Goal: Information Seeking & Learning: Learn about a topic

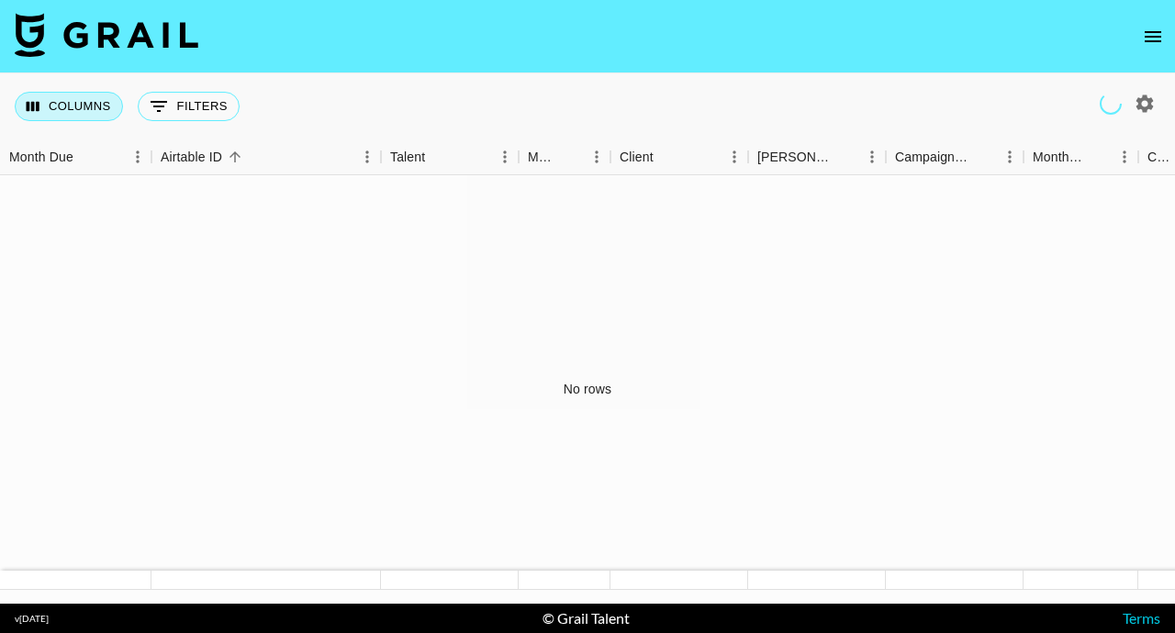
click at [95, 108] on button "Columns" at bounding box center [69, 106] width 108 height 29
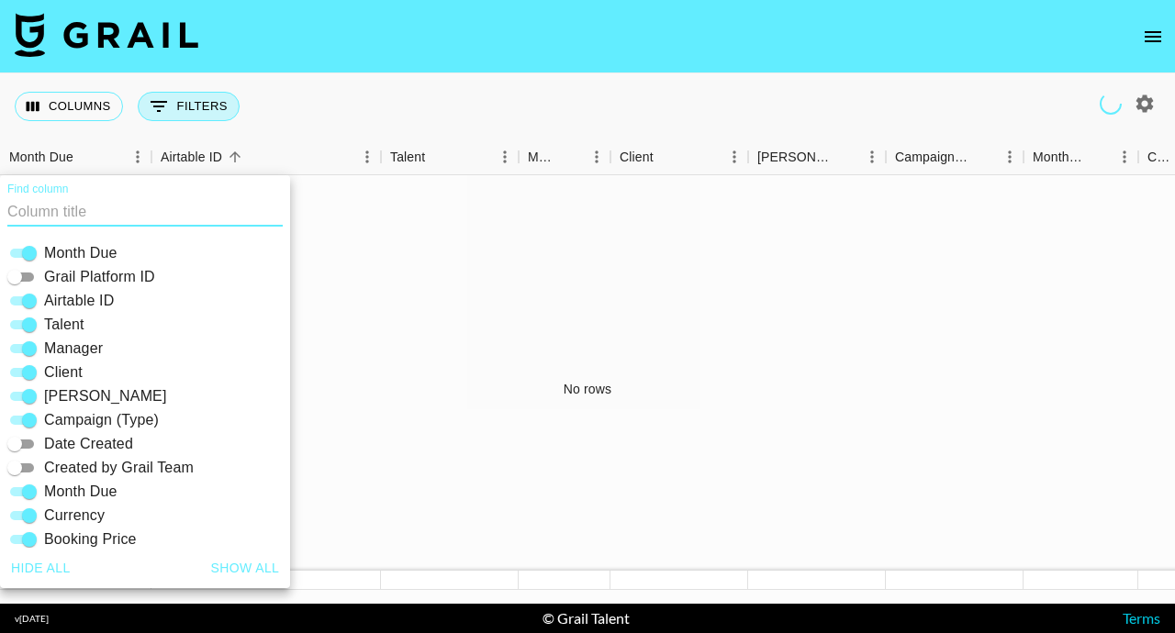
click at [164, 102] on icon "Show filters" at bounding box center [159, 106] width 17 height 11
select select "talentName"
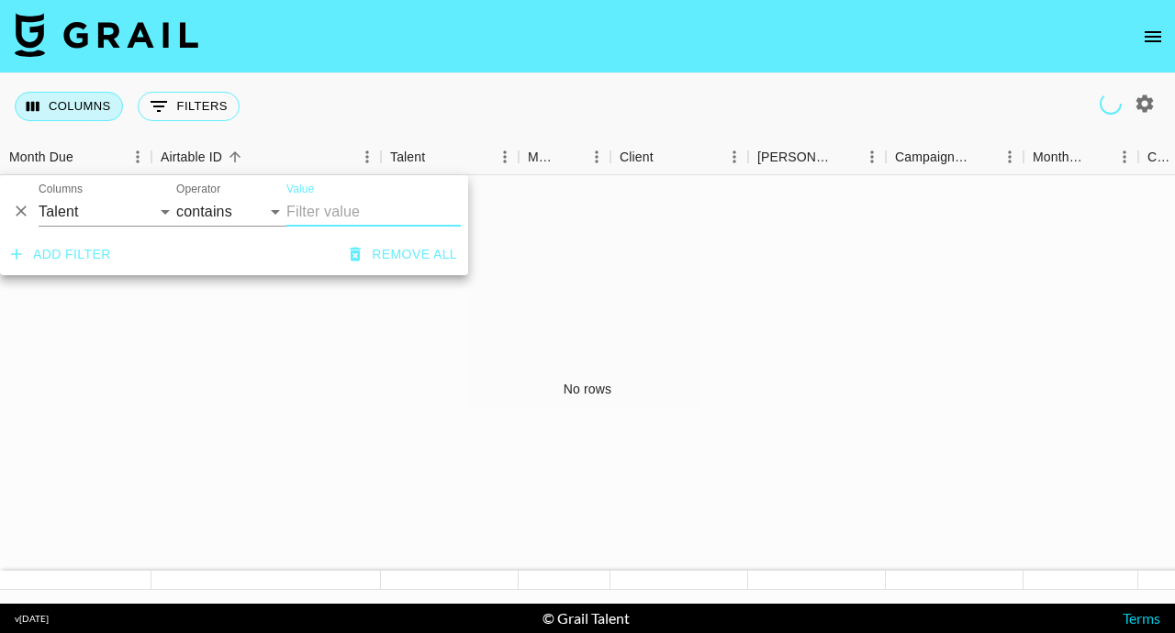
click at [94, 104] on button "Columns" at bounding box center [69, 106] width 108 height 29
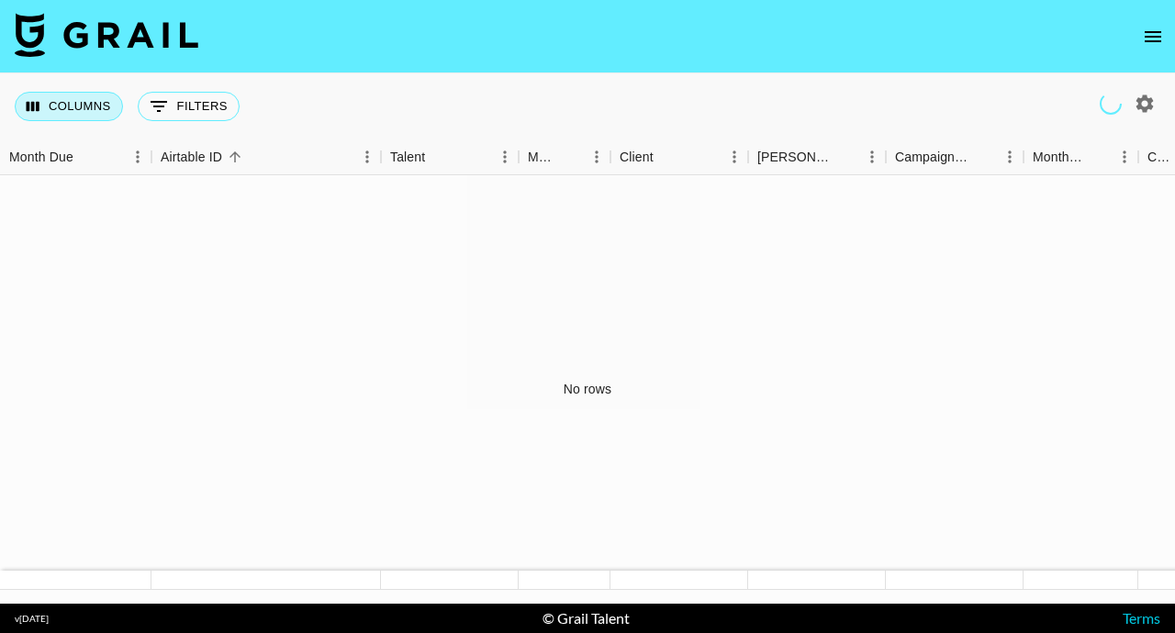
click at [93, 108] on button "Columns" at bounding box center [69, 106] width 108 height 29
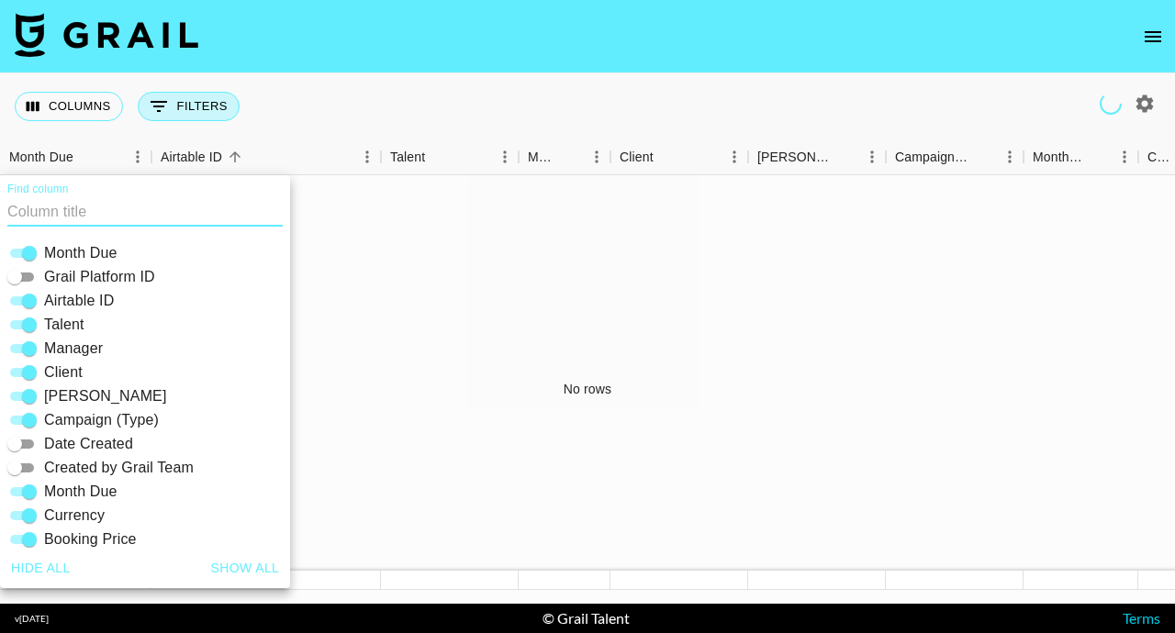
click at [162, 107] on icon "Show filters" at bounding box center [159, 106] width 22 height 22
select select "talentName"
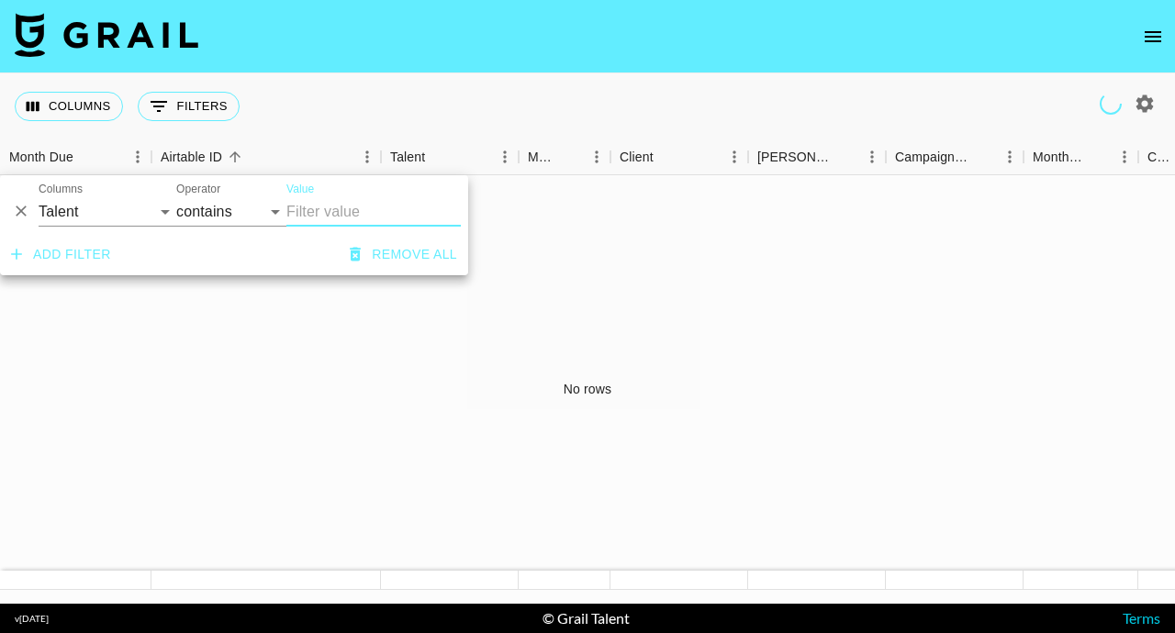
click at [23, 208] on icon "Delete" at bounding box center [21, 211] width 11 height 11
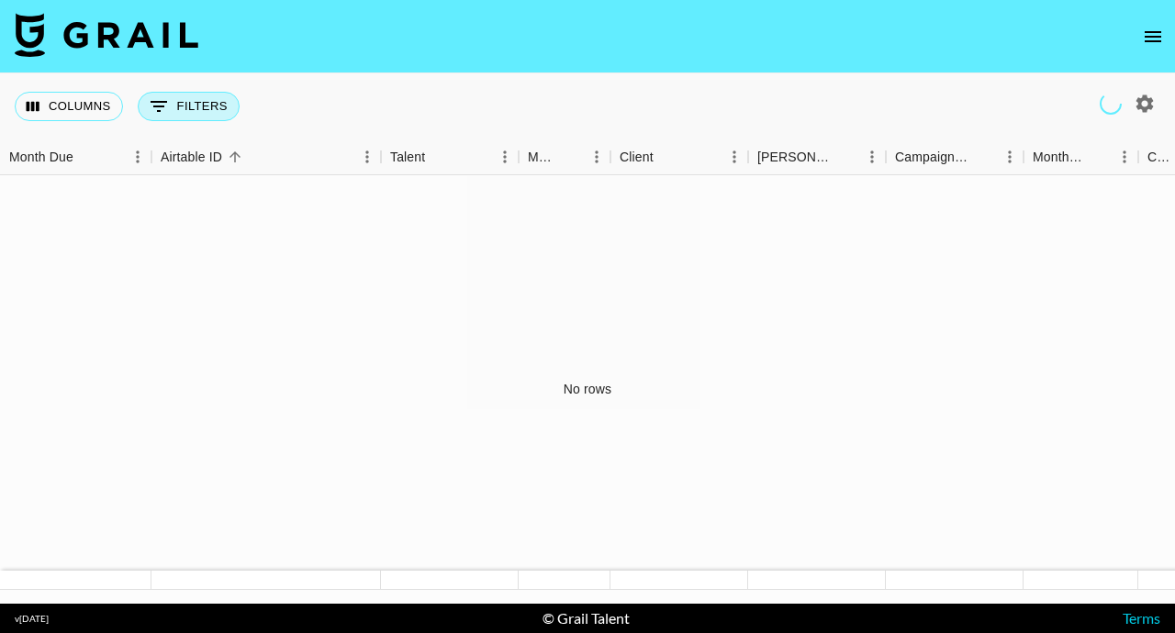
click at [195, 103] on button "0 Filters" at bounding box center [189, 106] width 102 height 29
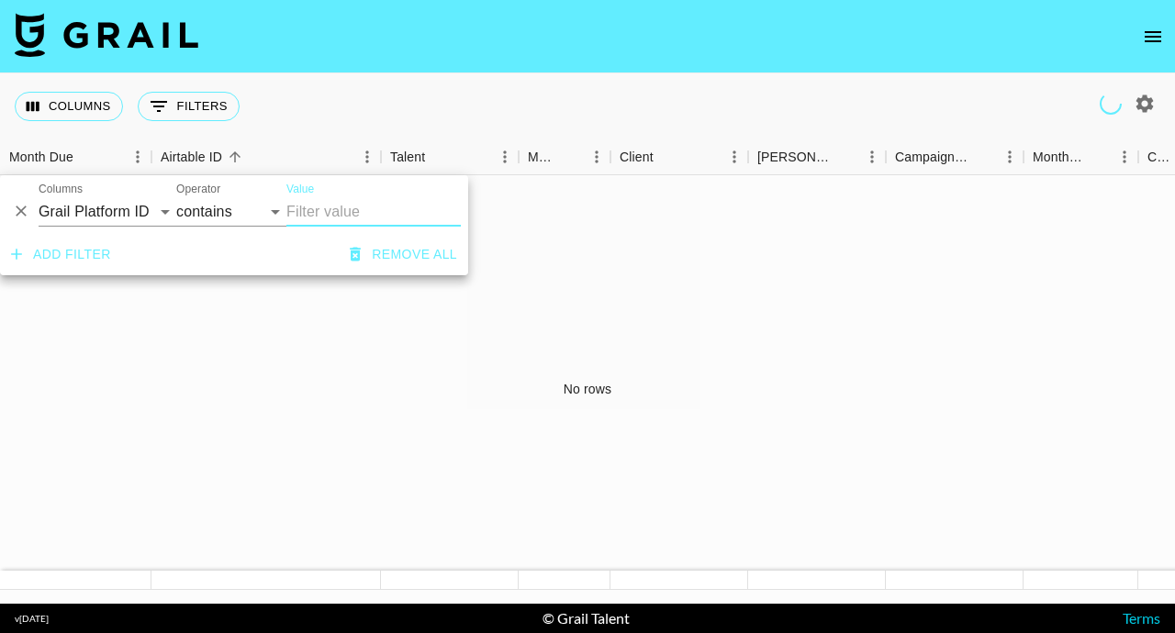
click at [21, 208] on icon "Delete" at bounding box center [21, 211] width 18 height 18
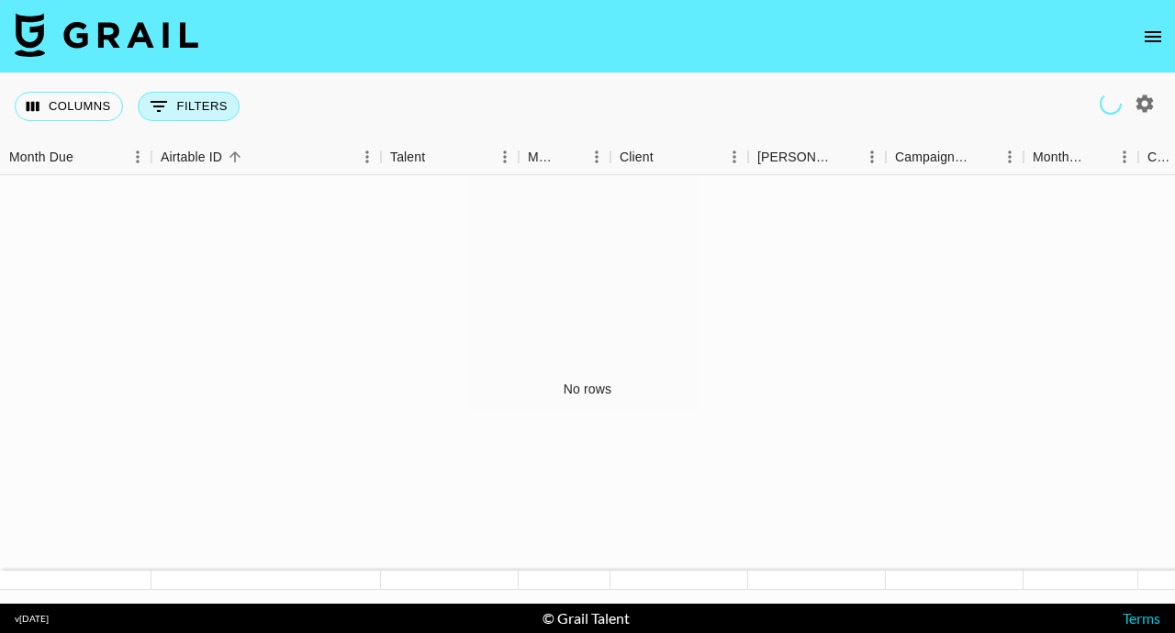
click at [187, 95] on button "0 Filters" at bounding box center [189, 106] width 102 height 29
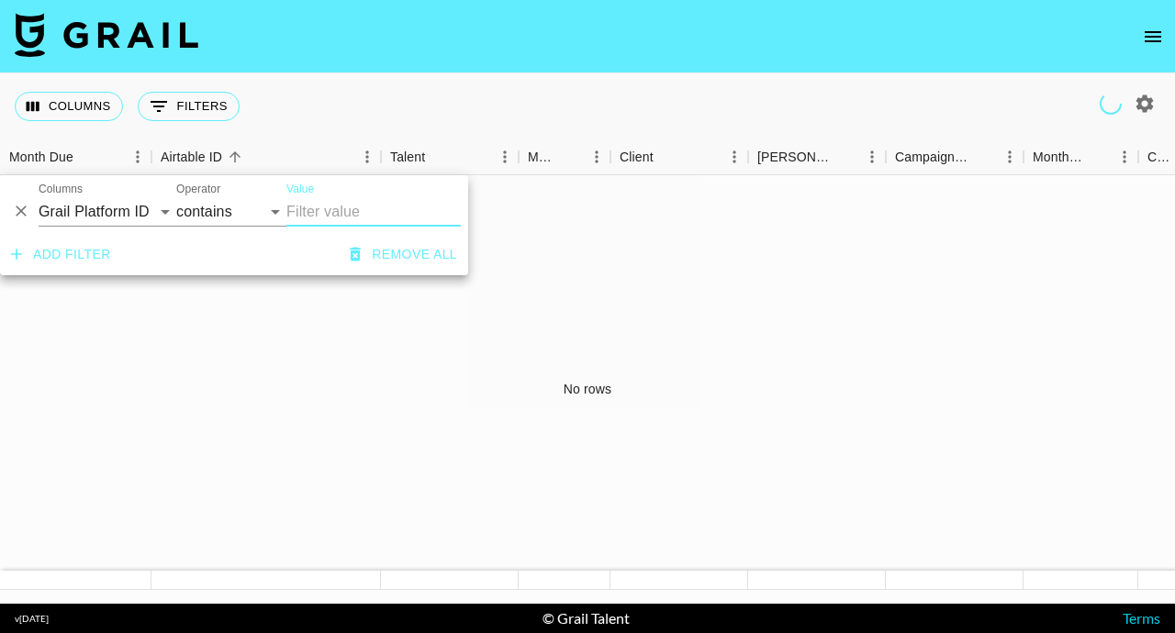
click at [311, 102] on div "Columns 0 Filters + Booking" at bounding box center [587, 106] width 1175 height 66
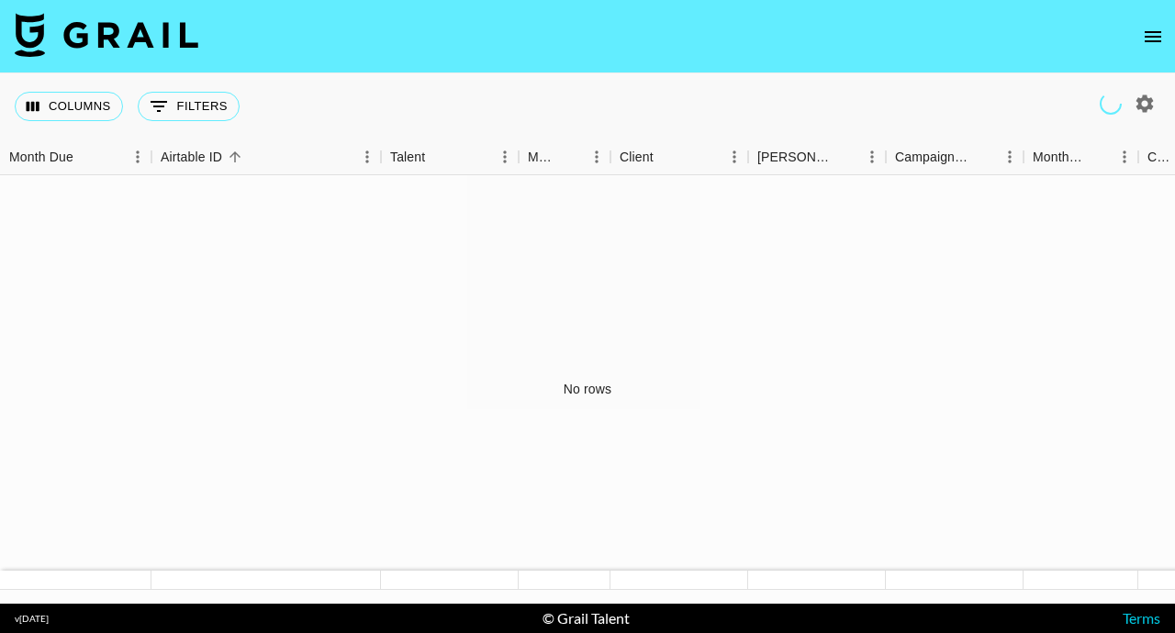
click at [1146, 98] on icon "button" at bounding box center [1144, 103] width 17 height 17
select select "[DATE]"
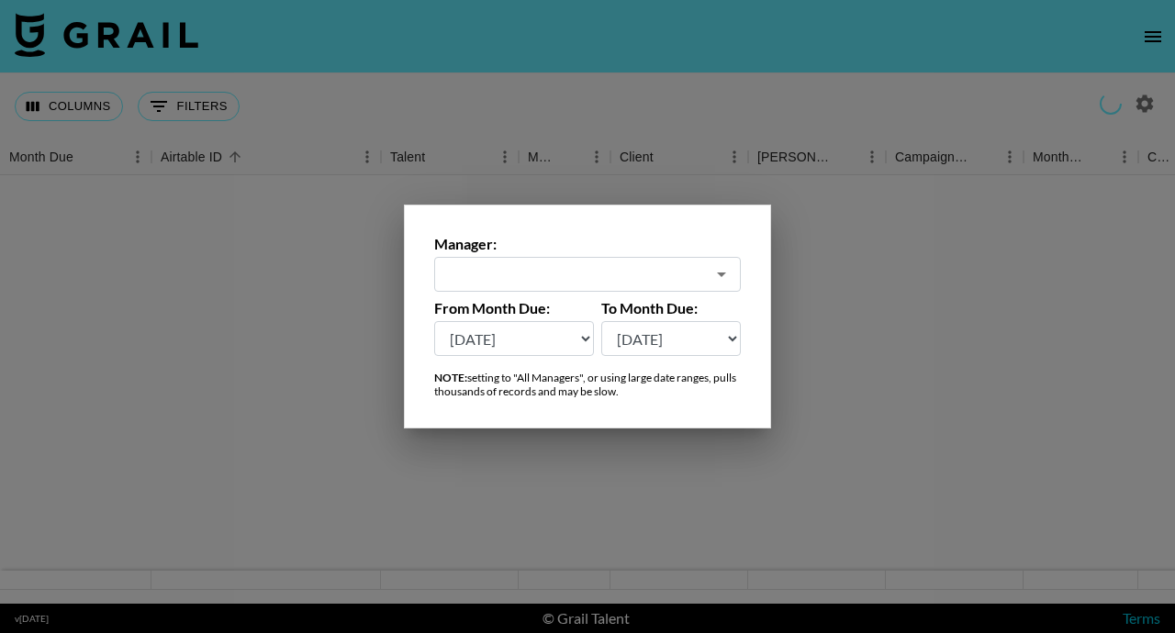
click at [716, 271] on icon "Open" at bounding box center [721, 274] width 22 height 22
click at [561, 308] on li "All Managers (Slow)" at bounding box center [587, 313] width 307 height 29
type input "All Managers (Slow)"
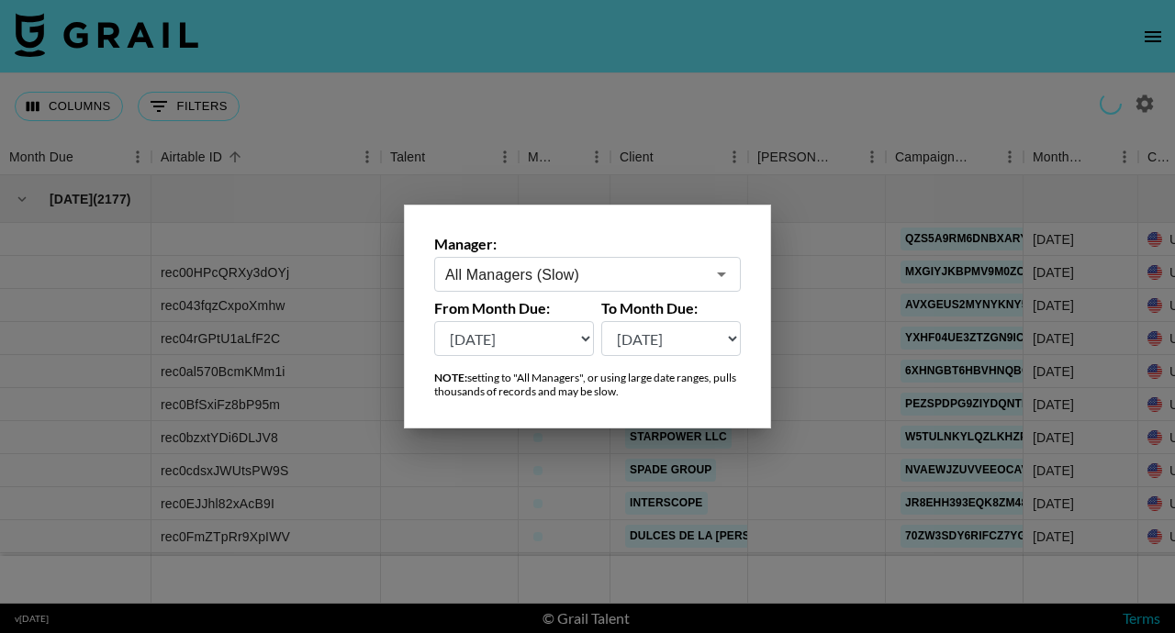
click at [586, 102] on div at bounding box center [587, 316] width 1175 height 633
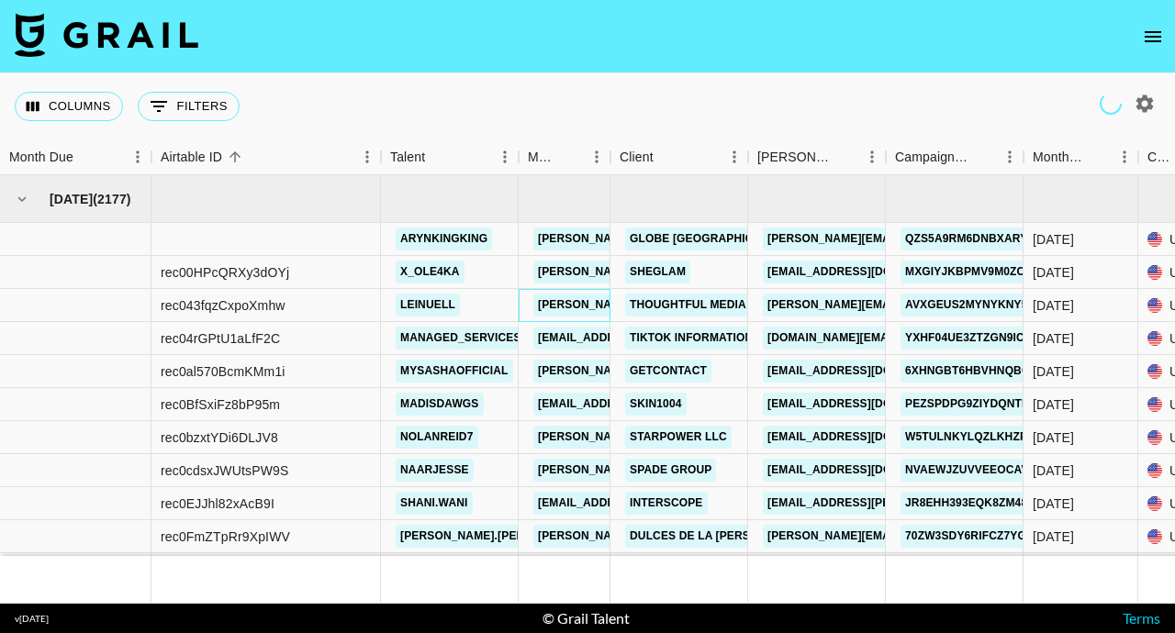
click at [633, 37] on nav at bounding box center [587, 36] width 1175 height 73
click at [1142, 106] on icon "button" at bounding box center [1144, 103] width 17 height 17
select select "[DATE]"
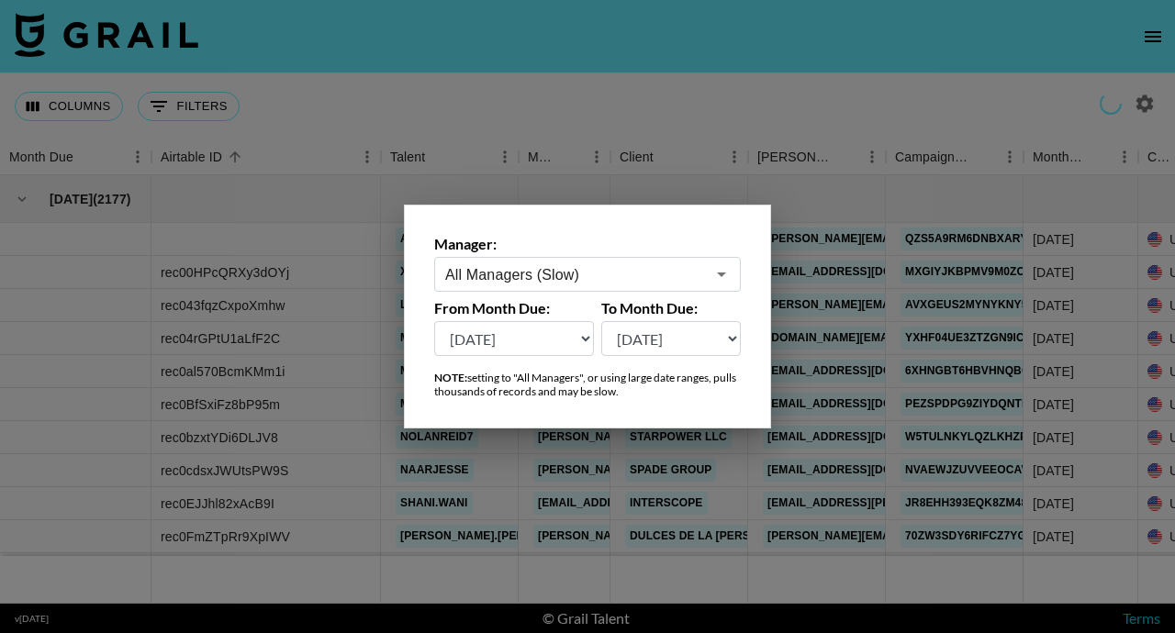
type input "All Managers (Slow)"
click at [719, 276] on icon "Open" at bounding box center [721, 274] width 22 height 22
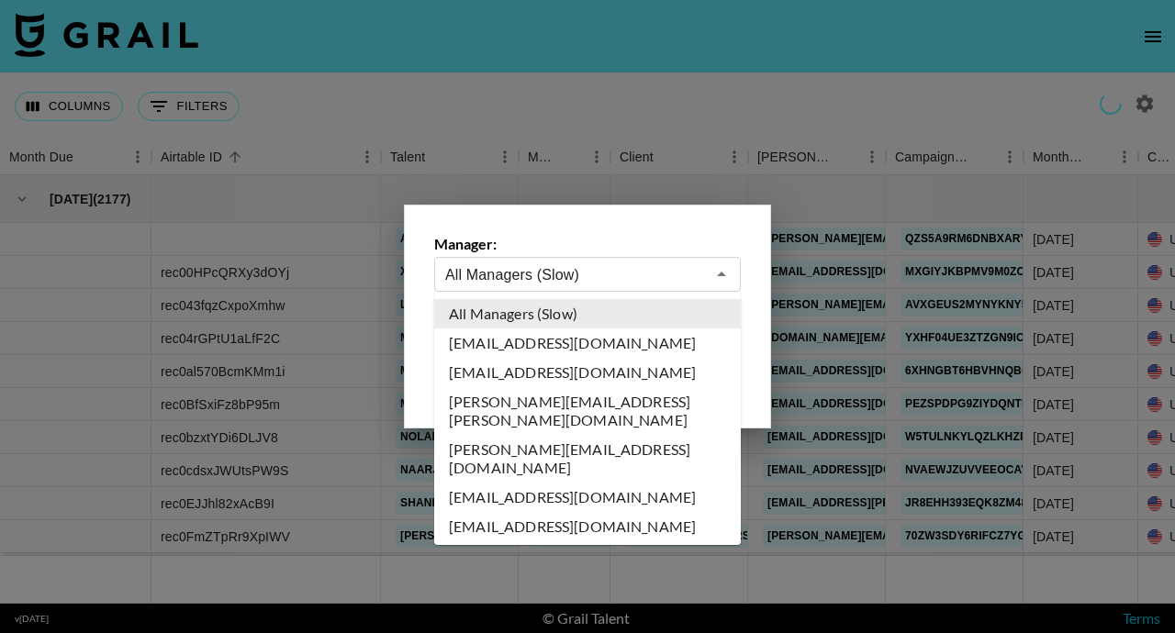
click at [806, 107] on div at bounding box center [587, 316] width 1175 height 633
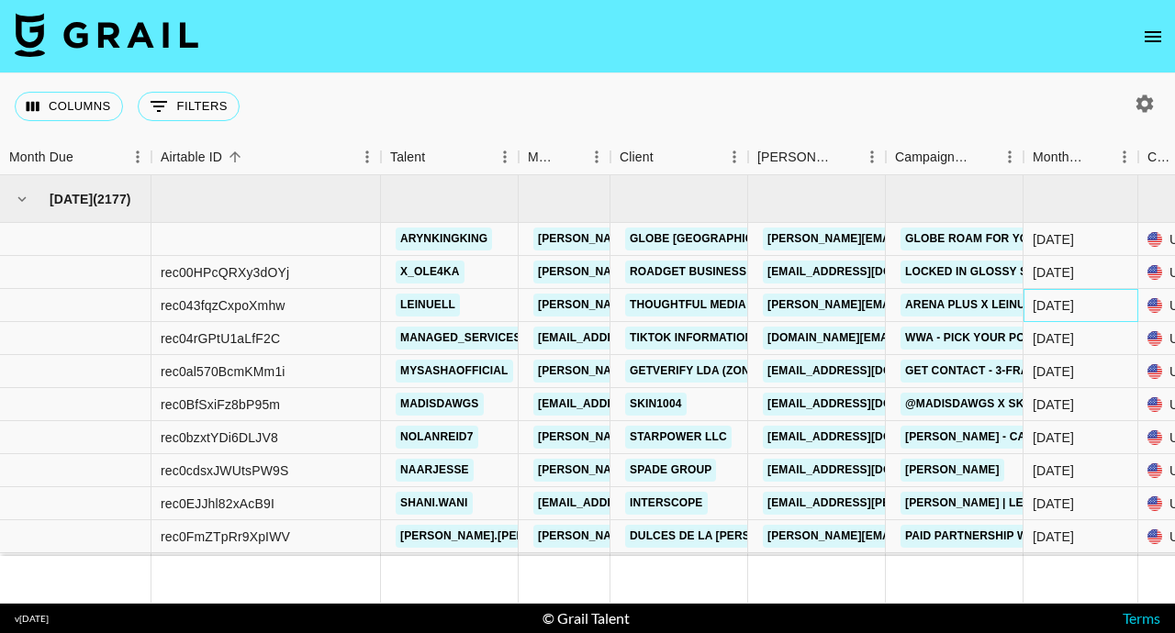
click at [1083, 314] on div "[DATE]" at bounding box center [1080, 305] width 115 height 33
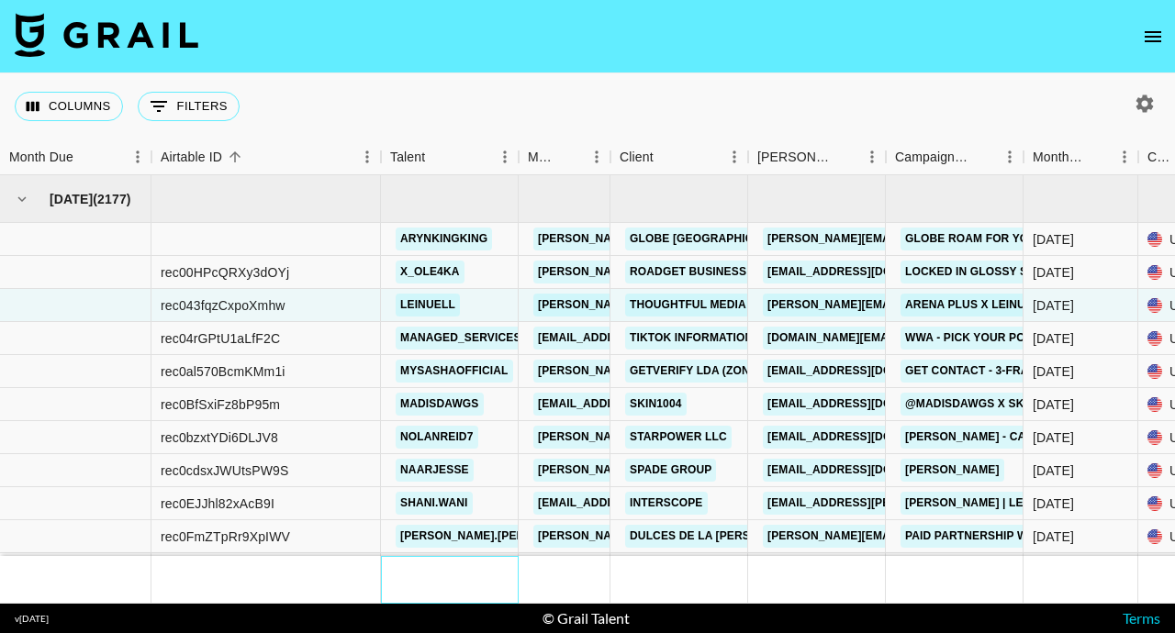
drag, startPoint x: 487, startPoint y: 561, endPoint x: 298, endPoint y: 567, distance: 189.2
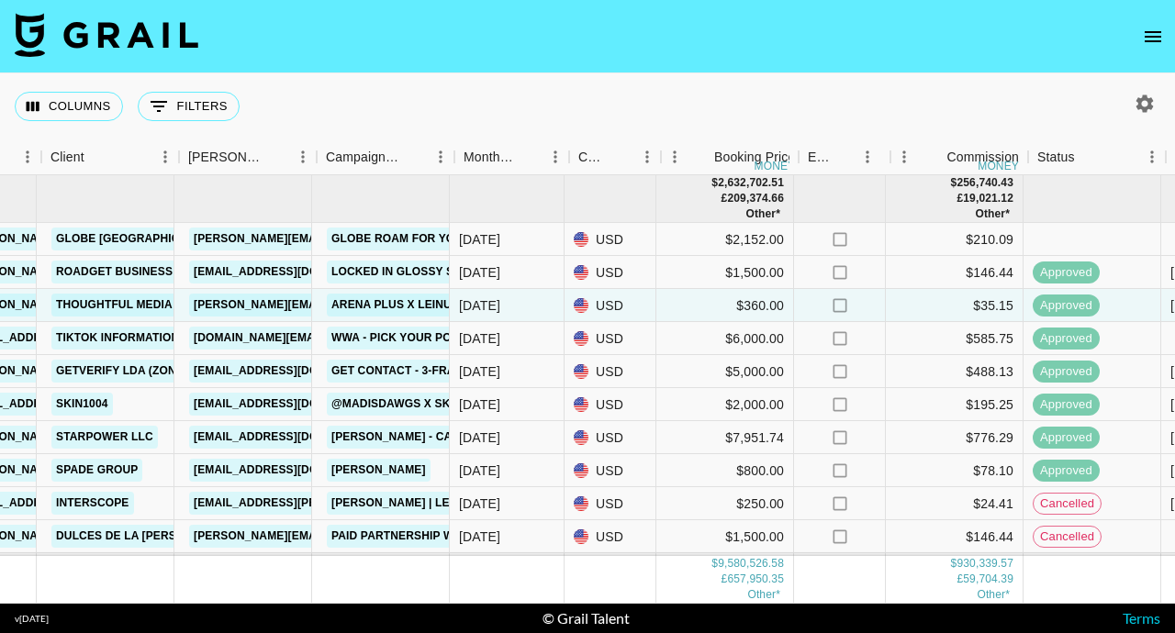
scroll to position [0, 575]
click at [590, 103] on div "Columns 0 Filters + Booking" at bounding box center [587, 106] width 1175 height 66
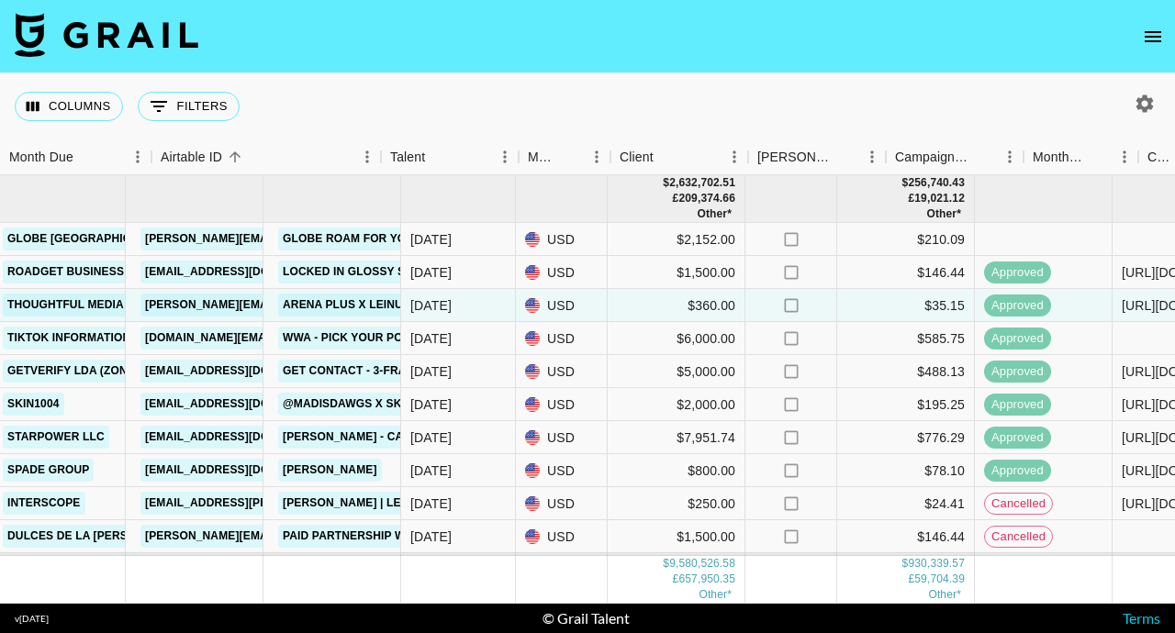
scroll to position [0, 0]
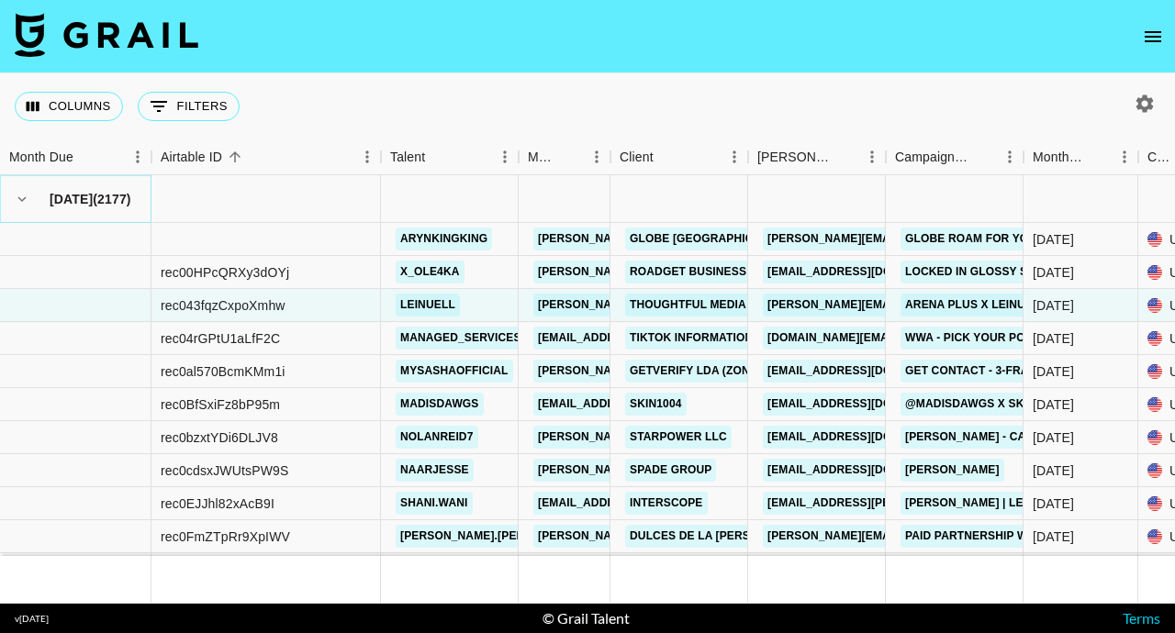
click at [27, 195] on icon "hide children" at bounding box center [22, 199] width 17 height 17
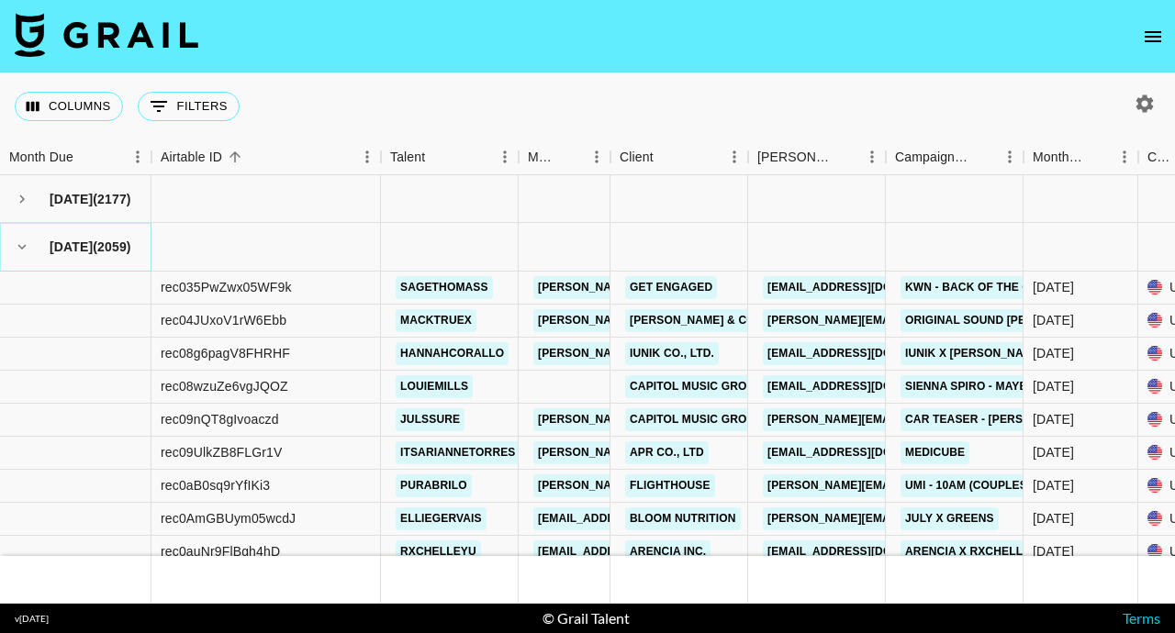
click at [20, 254] on icon "hide children" at bounding box center [22, 247] width 17 height 17
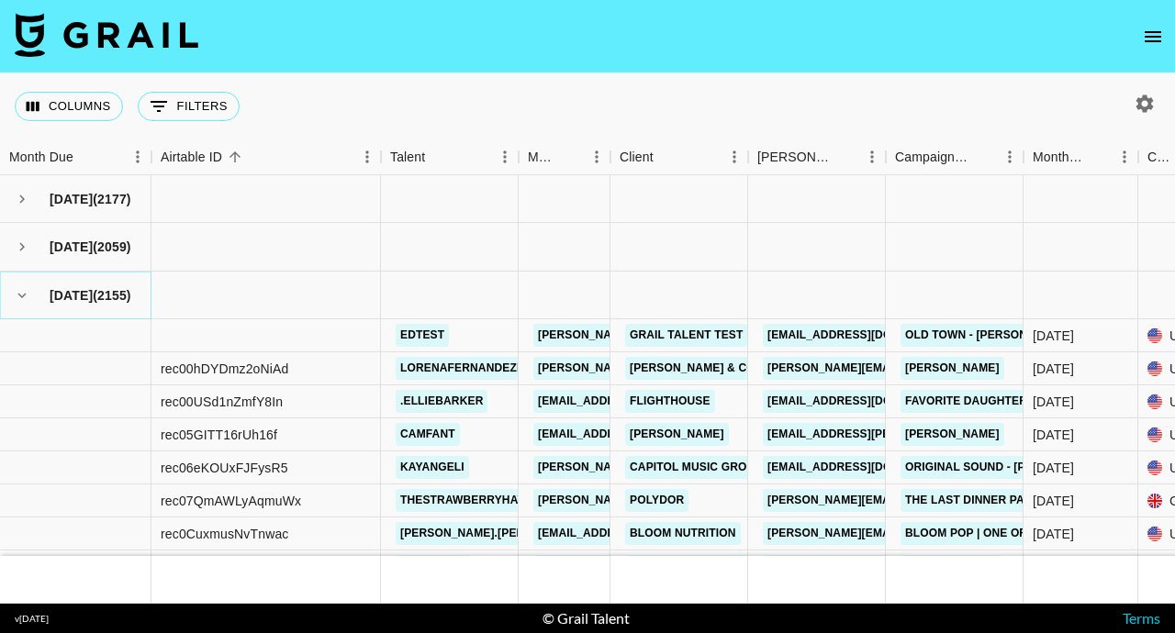
click at [24, 292] on icon "hide children" at bounding box center [22, 295] width 17 height 17
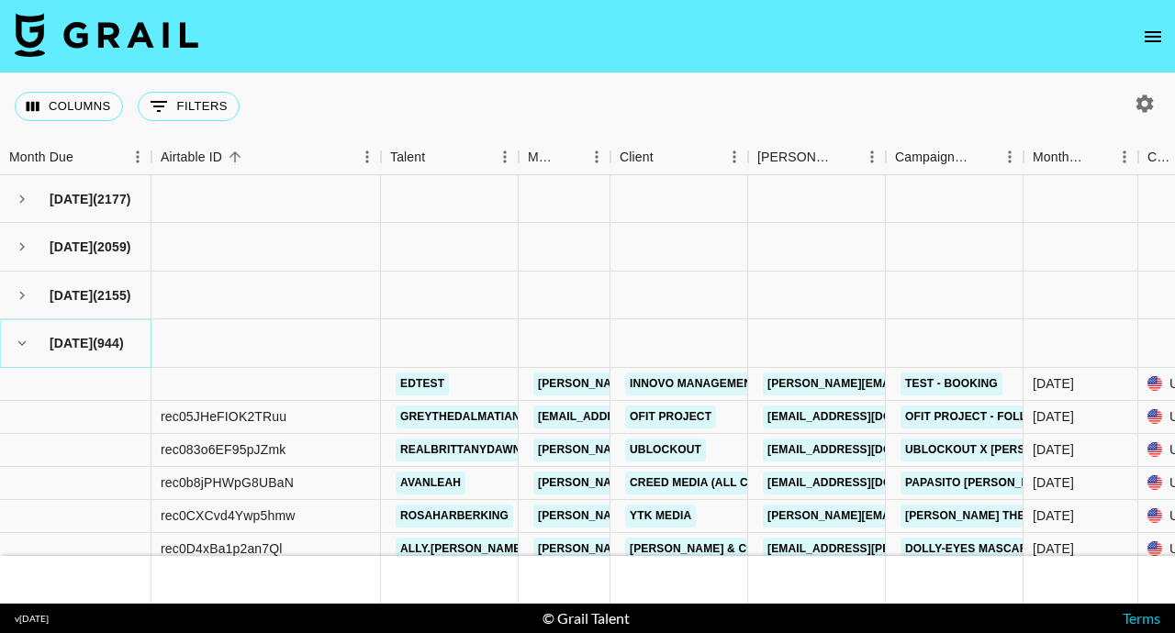
click at [25, 343] on icon "hide children" at bounding box center [22, 343] width 17 height 17
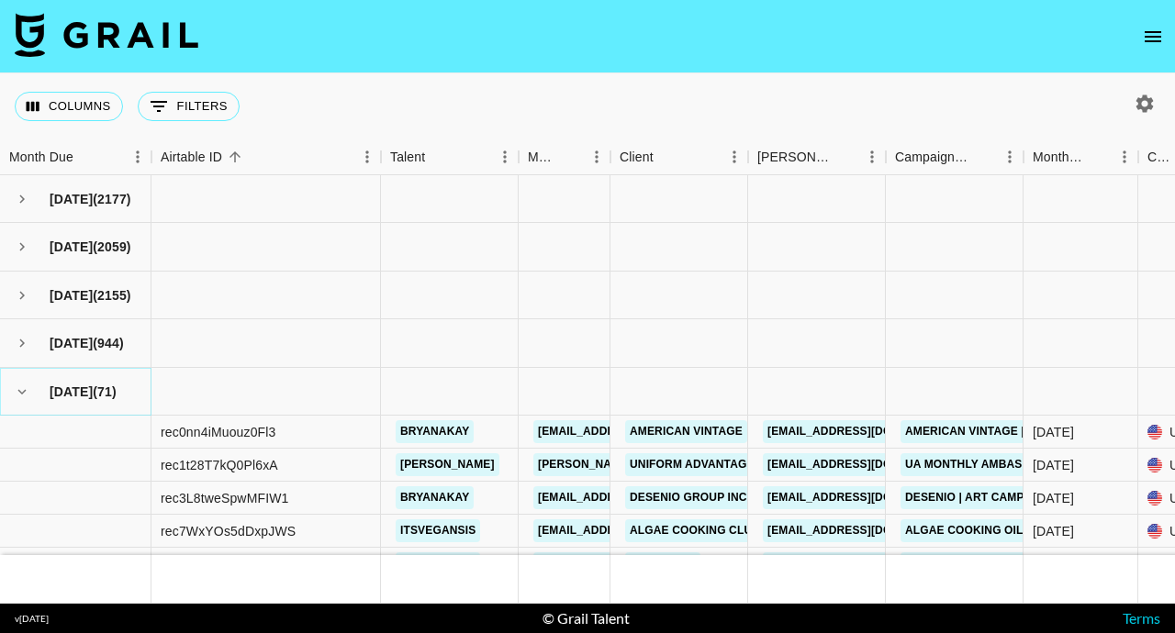
click at [28, 389] on icon "hide children" at bounding box center [22, 392] width 17 height 17
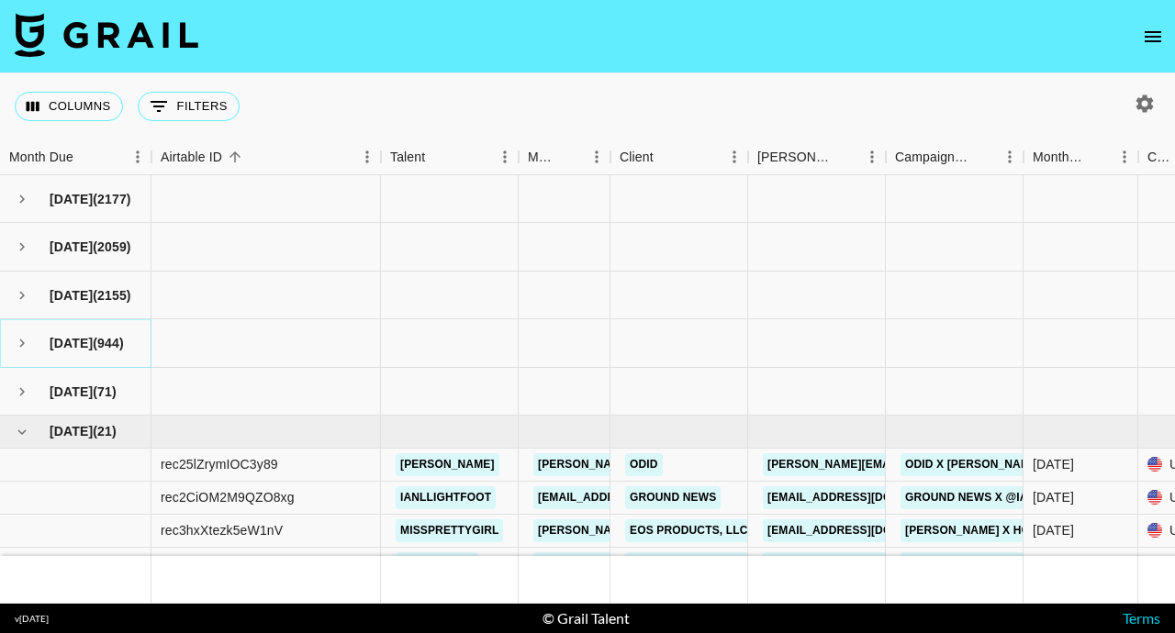
click at [25, 342] on icon "see children" at bounding box center [22, 343] width 17 height 17
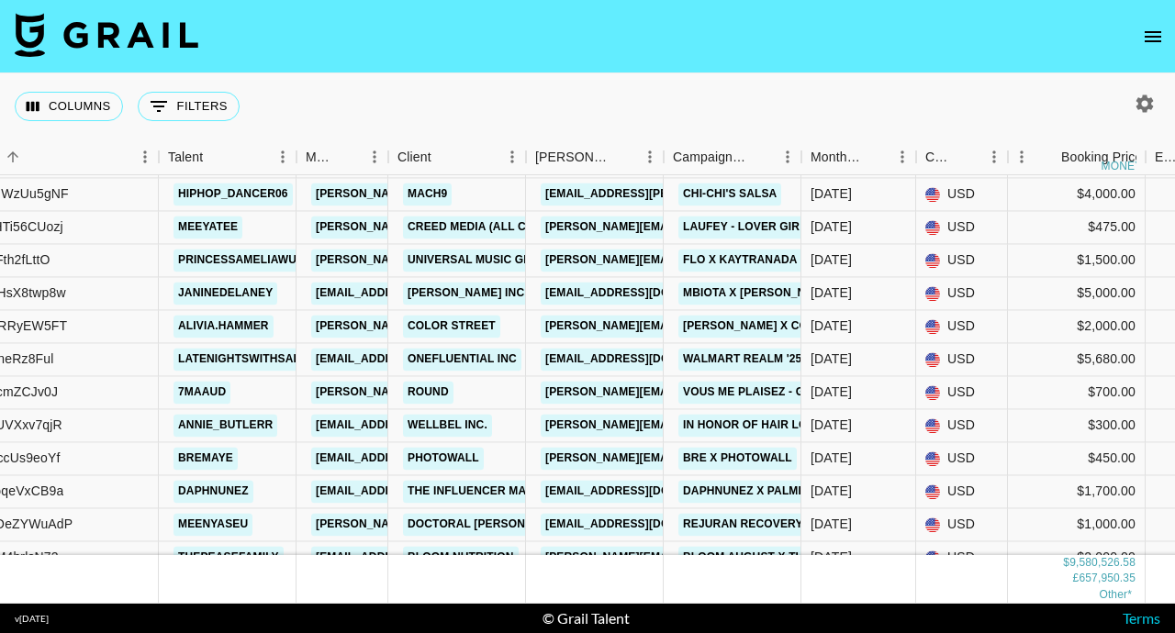
scroll to position [1166, 146]
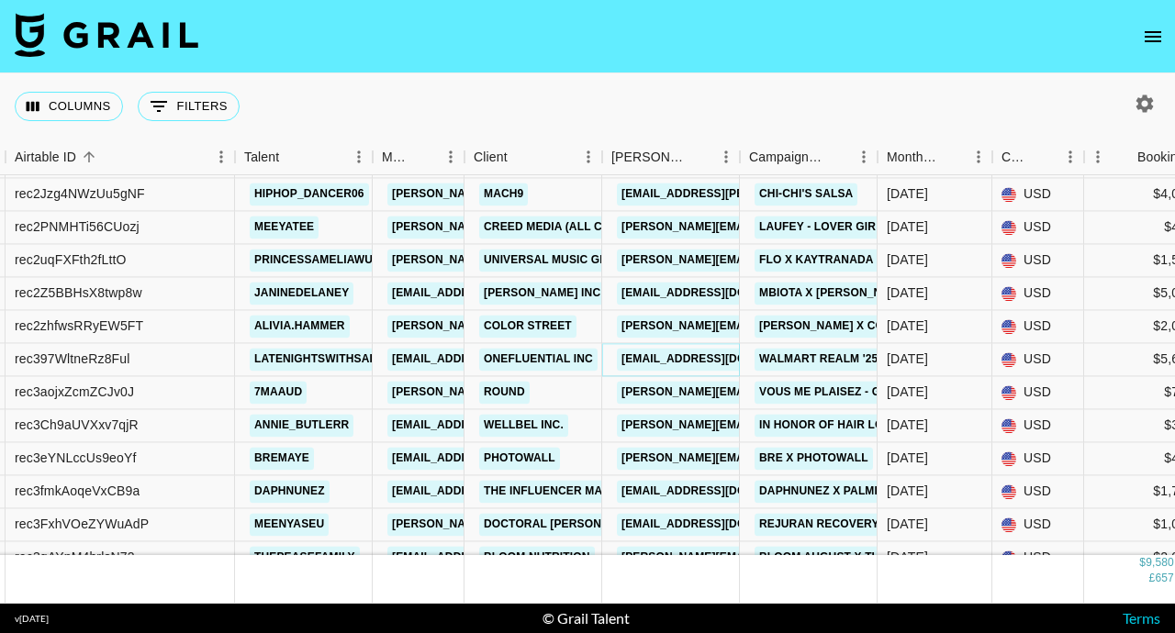
click at [712, 355] on link "[EMAIL_ADDRESS][DOMAIN_NAME]" at bounding box center [720, 359] width 206 height 23
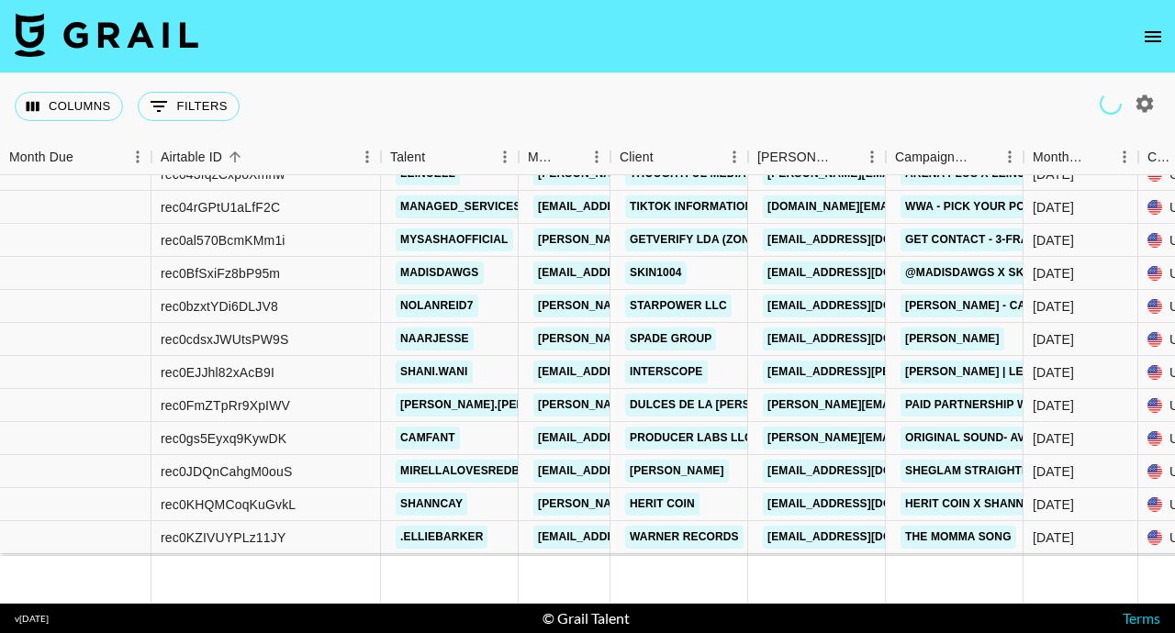
scroll to position [0, 0]
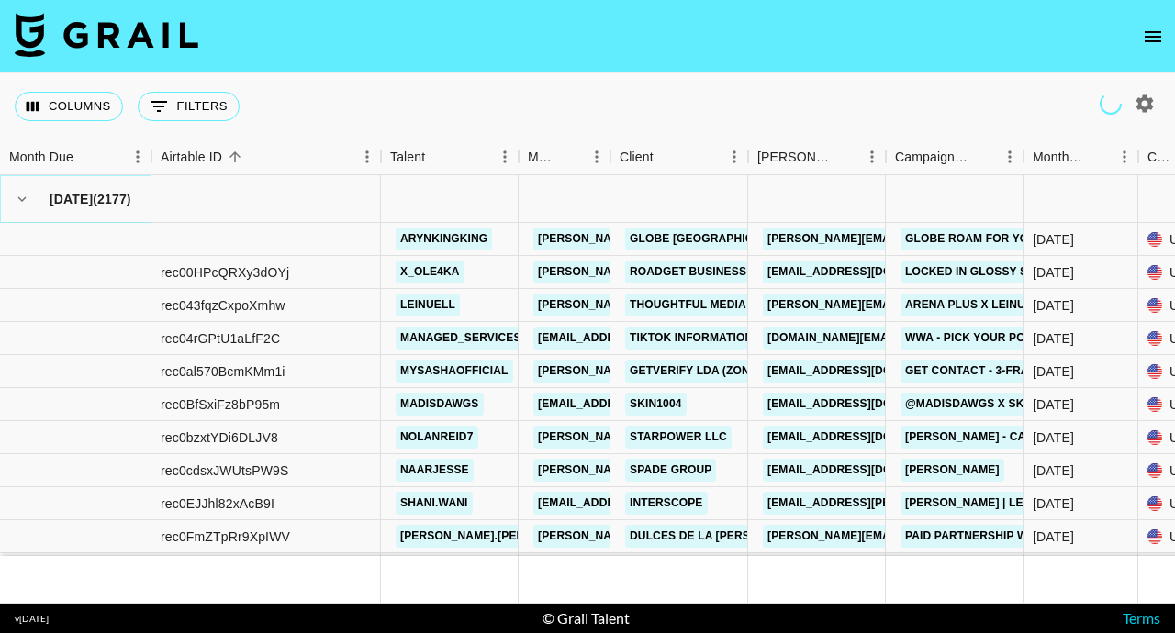
click at [28, 204] on icon "hide children" at bounding box center [22, 199] width 17 height 17
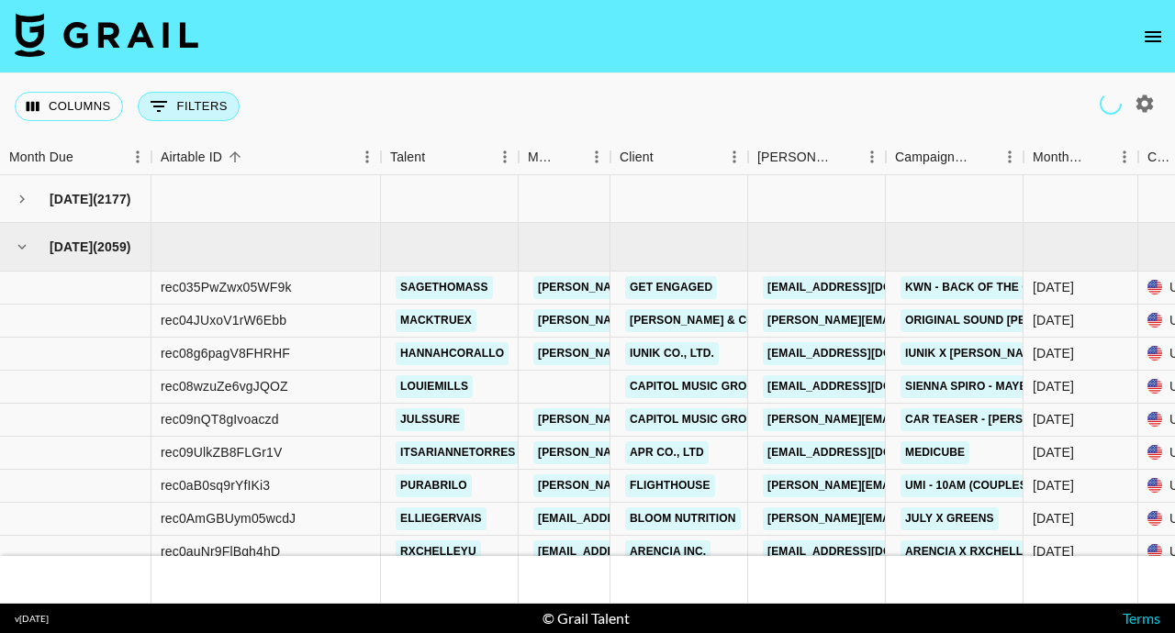
click at [174, 113] on button "0 Filters" at bounding box center [189, 106] width 102 height 29
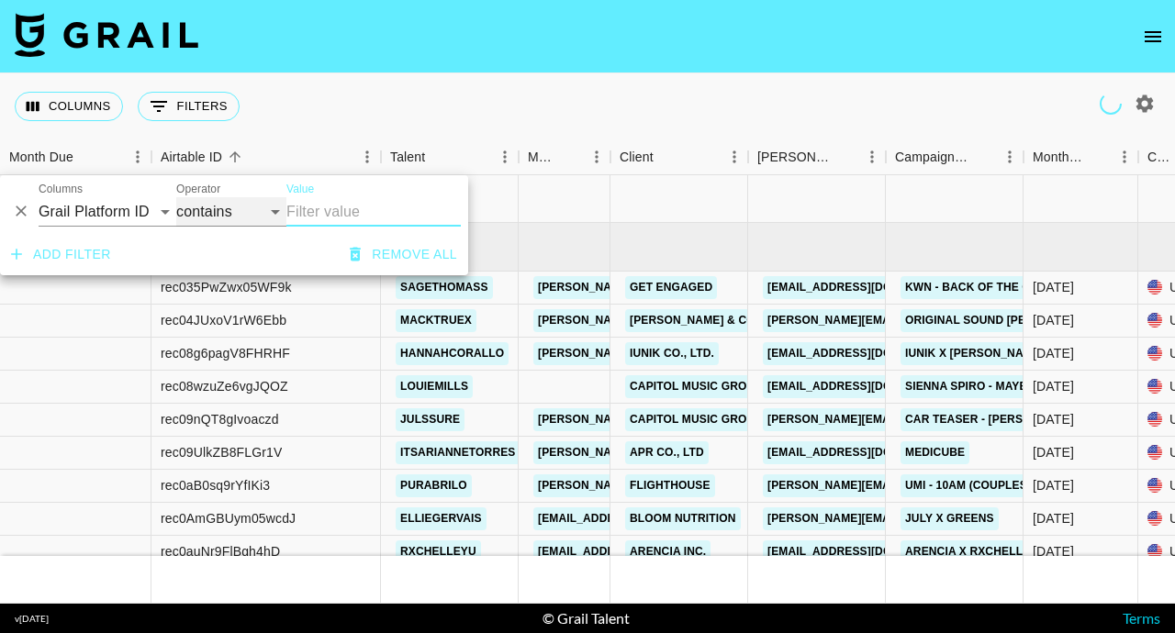
click at [212, 210] on select "contains equals starts with ends with is empty is not empty is any of" at bounding box center [231, 211] width 110 height 29
click at [151, 209] on select "Grail Platform ID Airtable ID Talent Manager Client [PERSON_NAME] Campaign (Typ…" at bounding box center [108, 211] width 138 height 29
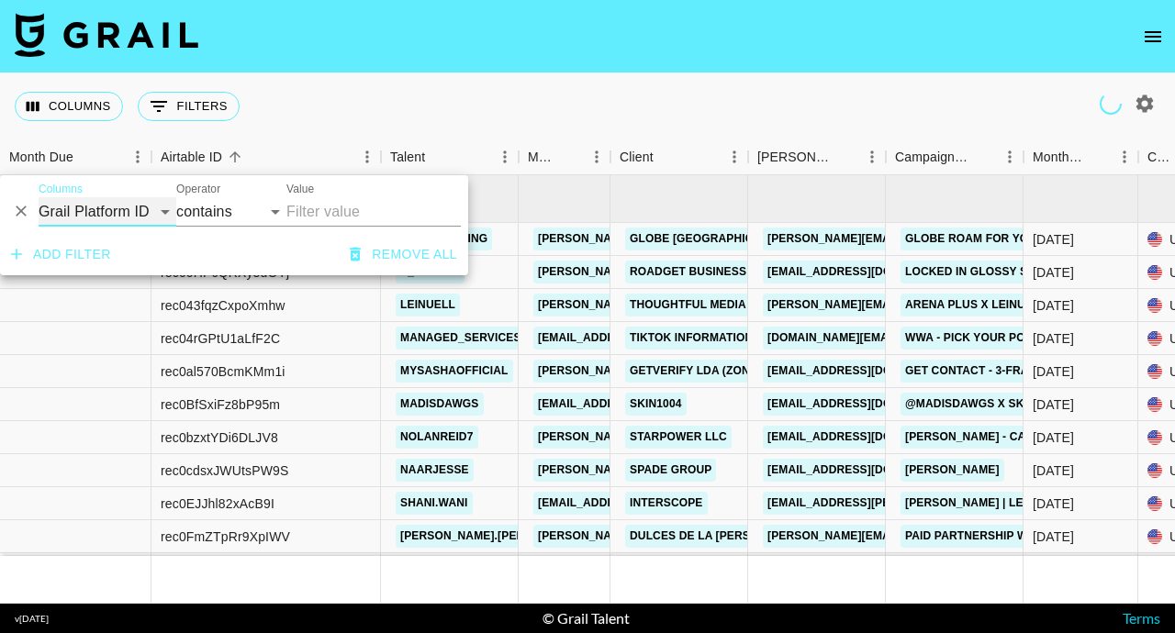
select select "docMeta"
select select "is"
click at [691, 95] on div "Columns 0 Filters + Booking" at bounding box center [587, 106] width 1175 height 66
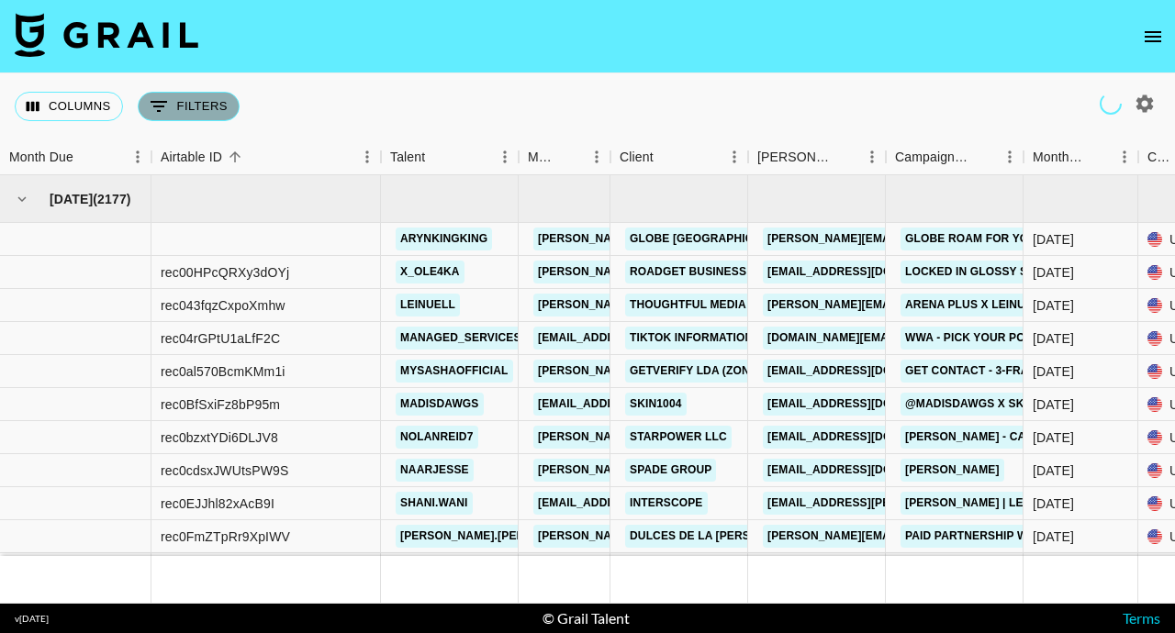
click at [204, 111] on button "0 Filters" at bounding box center [189, 106] width 102 height 29
select select "docMeta"
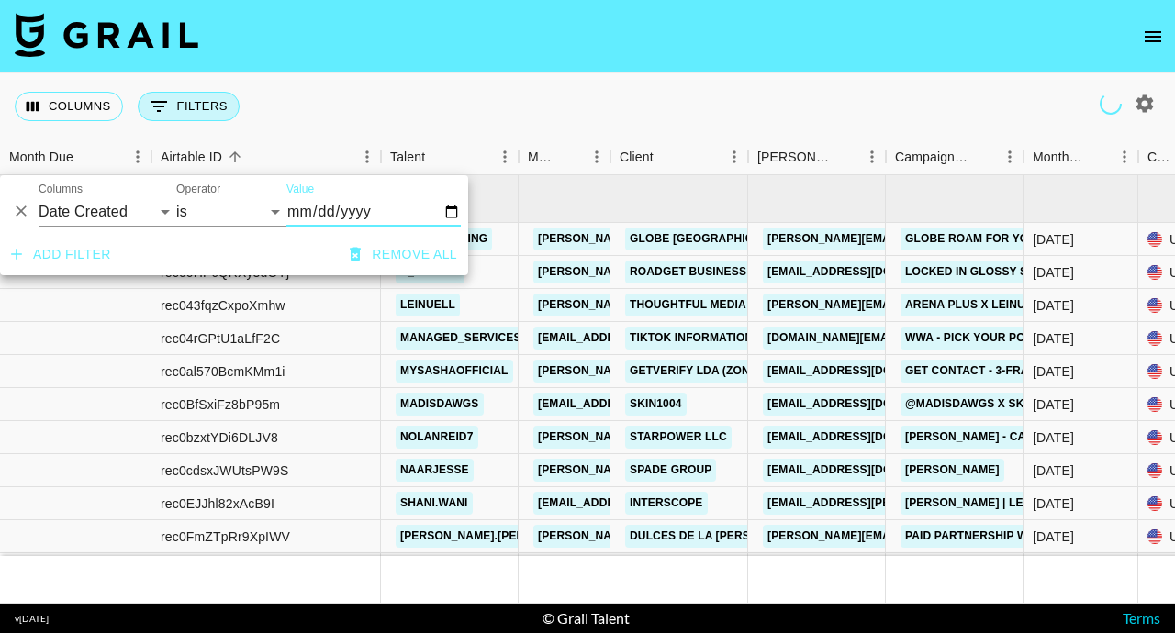
type input "[DATE]"
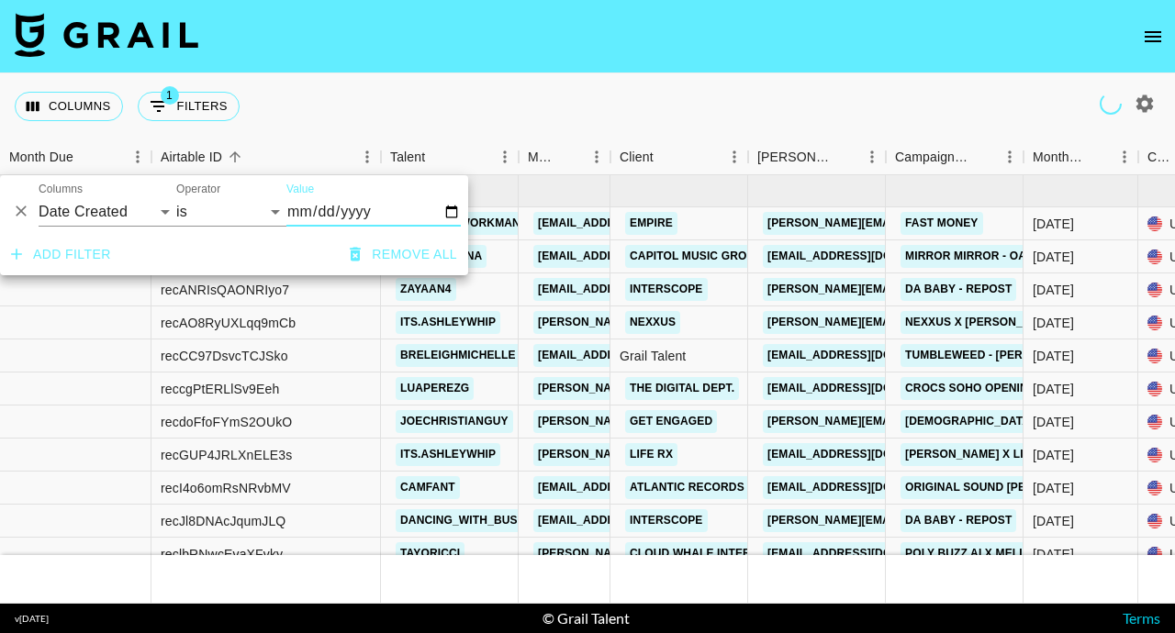
click at [469, 116] on div "Columns 1 Filters + Booking" at bounding box center [587, 106] width 1175 height 66
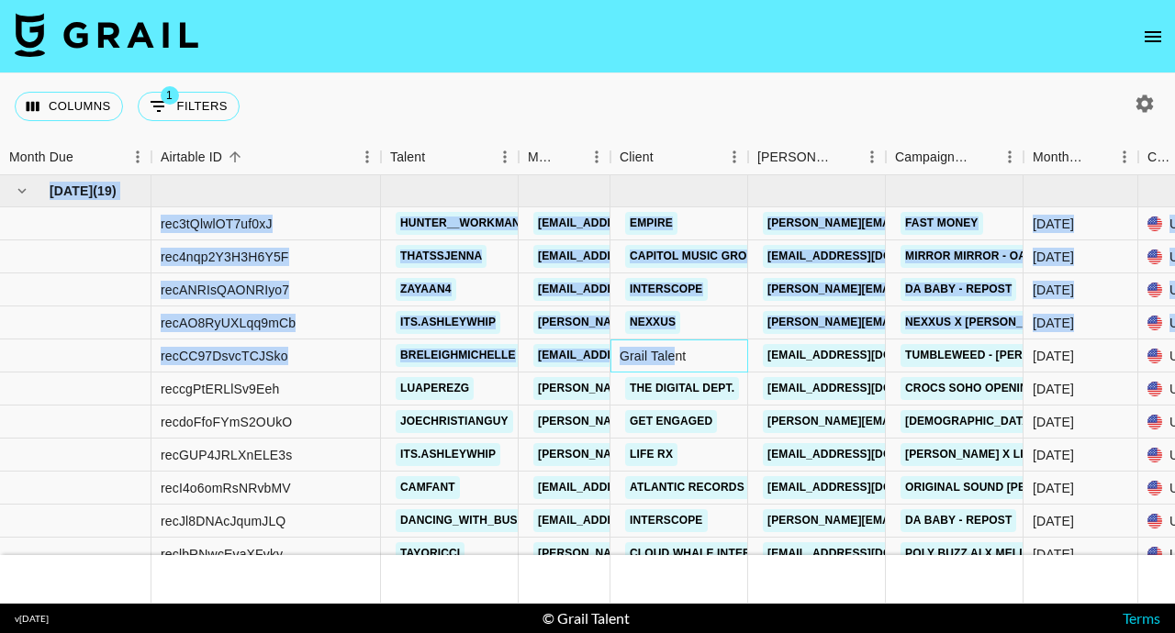
scroll to position [103, 0]
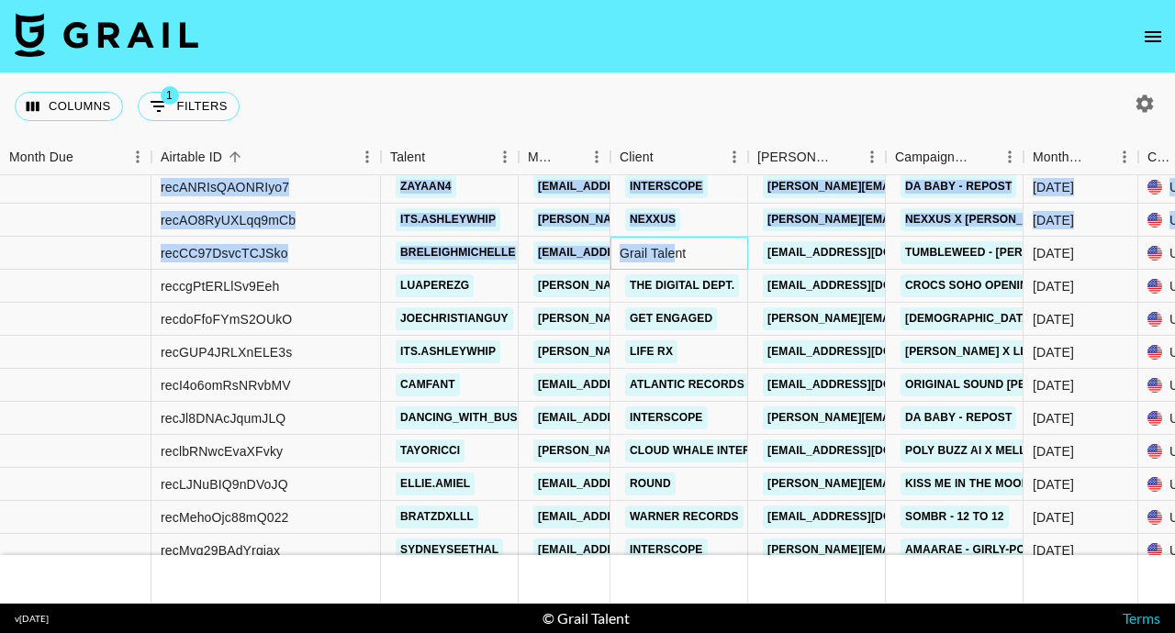
drag, startPoint x: 673, startPoint y: 351, endPoint x: 309, endPoint y: 598, distance: 439.9
click at [309, 598] on div "[DATE] ( 19 ) $ 14,326.00 £ 1,500.00 $ 1,398.58 rec3tQlwlOT7uf0xJ hunter__workm…" at bounding box center [587, 389] width 1175 height 429
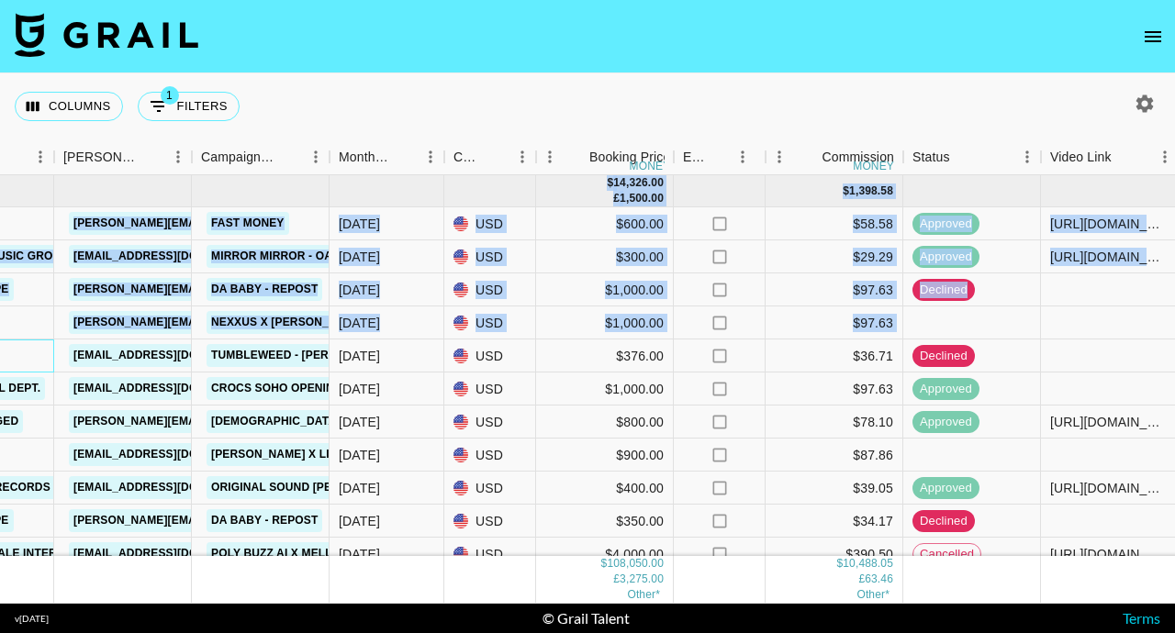
scroll to position [1, 694]
click at [1129, 333] on div at bounding box center [1110, 322] width 138 height 33
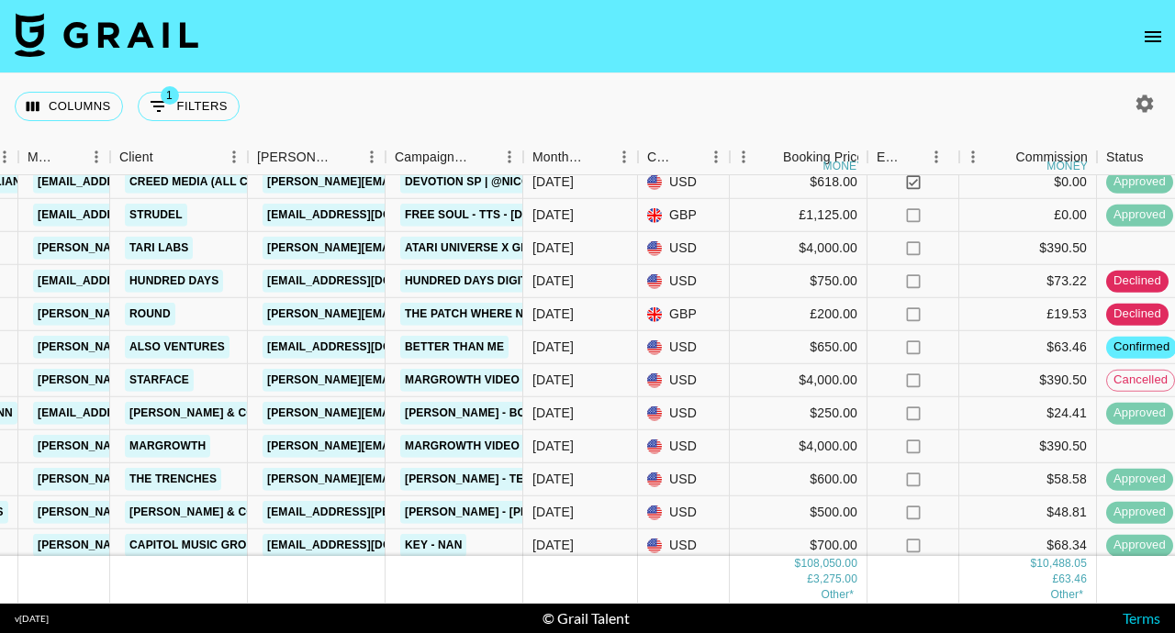
scroll to position [1719, 500]
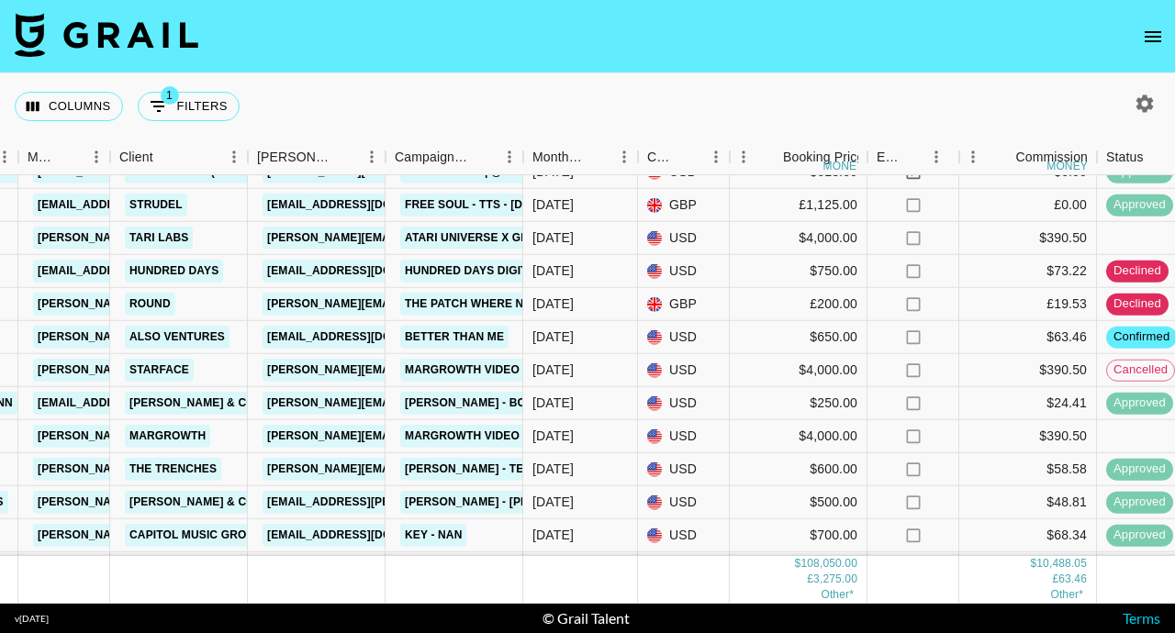
click at [1145, 100] on icon "button" at bounding box center [1144, 103] width 17 height 17
select select "[DATE]"
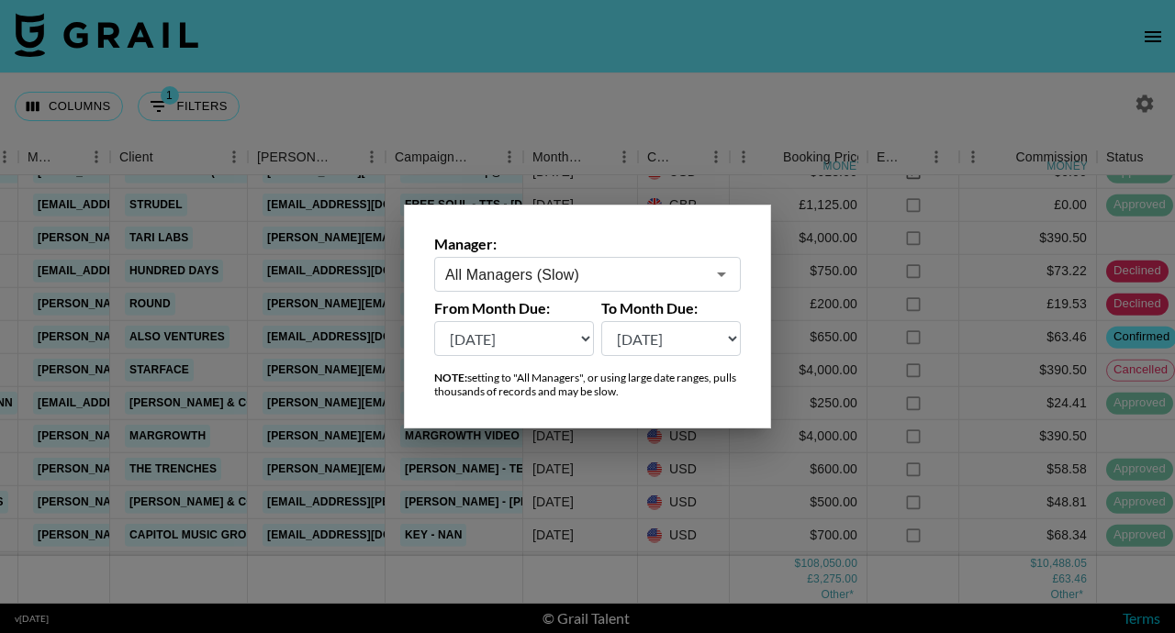
click at [1145, 100] on div at bounding box center [587, 316] width 1175 height 633
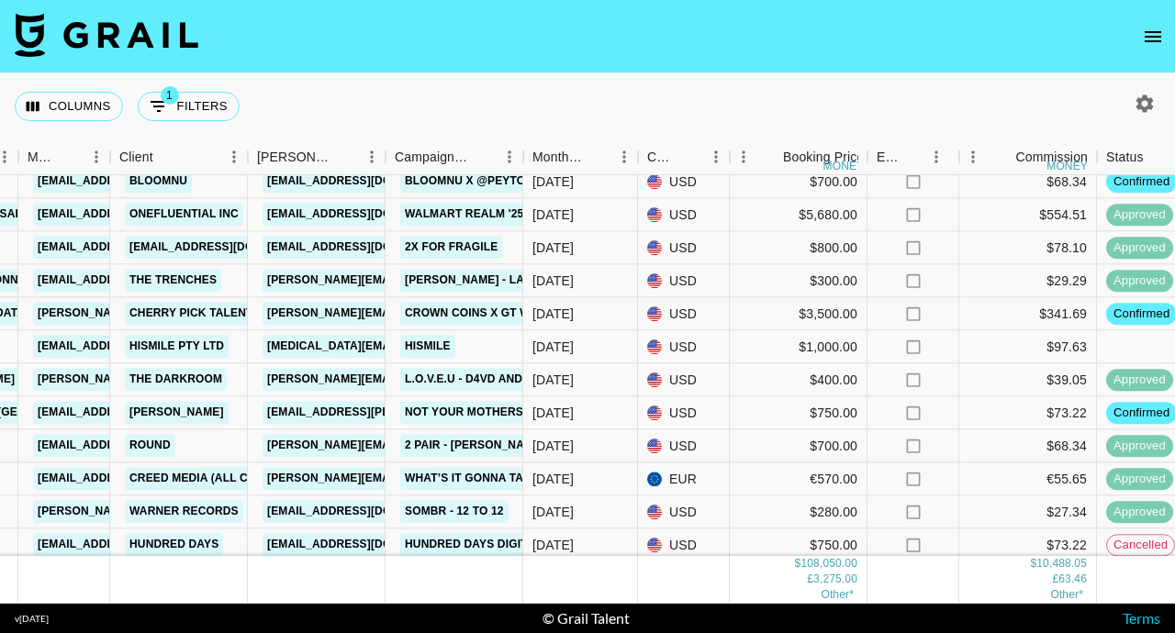
scroll to position [678, 500]
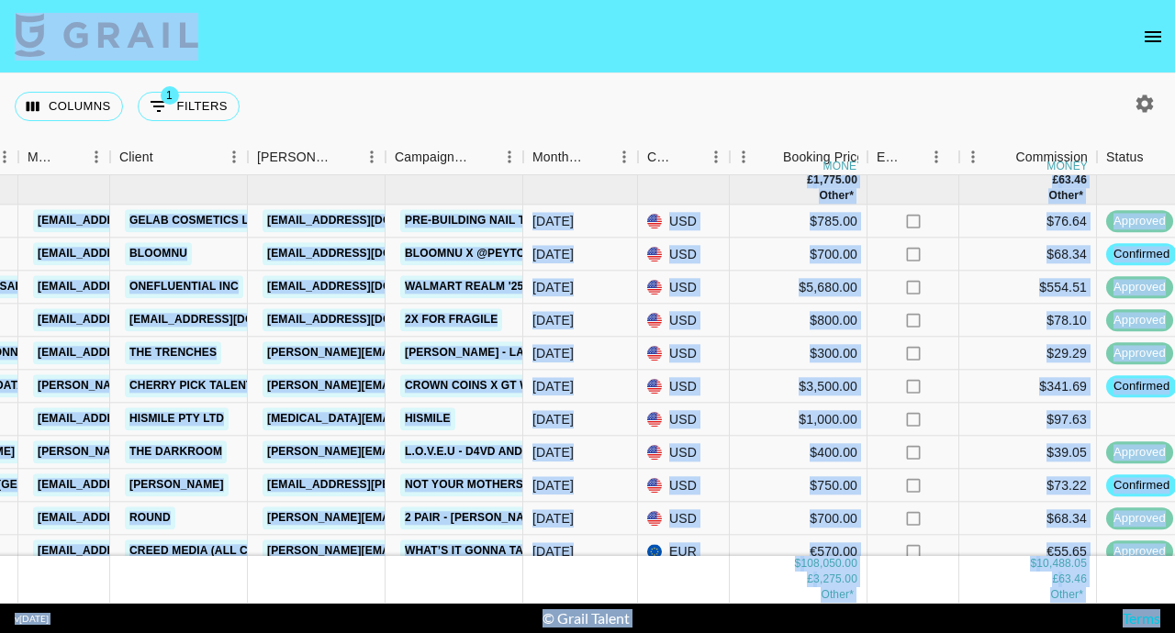
copy section "Loremip 4 Dolorsi + Ametcon Adipi Eli Seddoeiu TE Incidi Utlabor Etdolo Magnaa …"
click at [153, 109] on icon "Show filters" at bounding box center [159, 106] width 22 height 22
select select "docMeta"
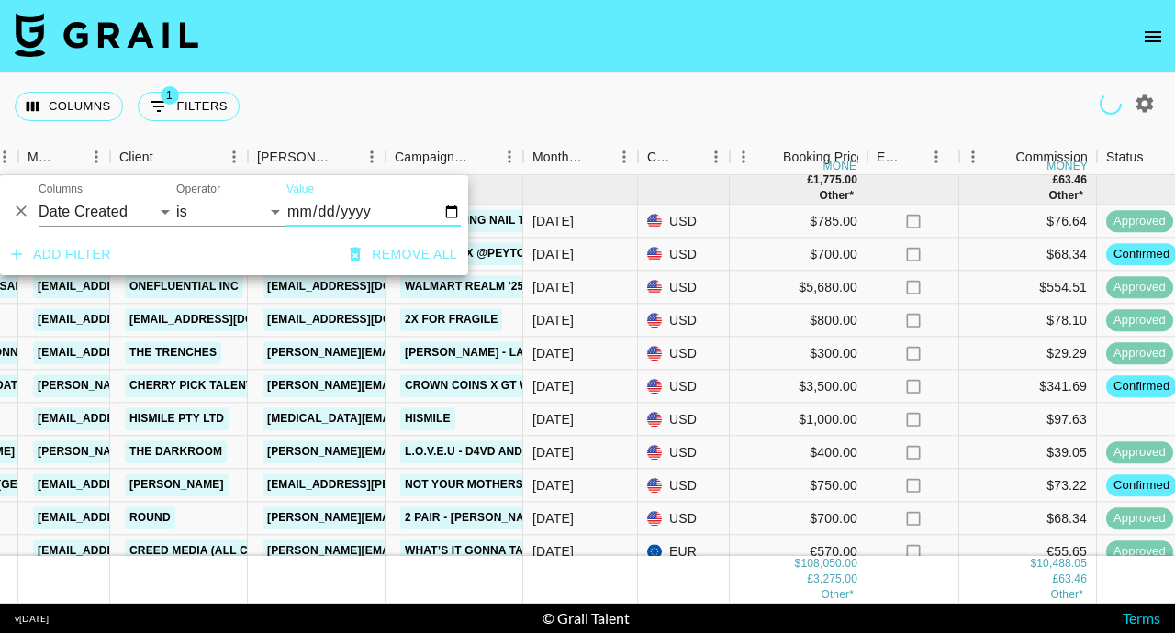
click at [378, 251] on button "Remove all" at bounding box center [403, 255] width 122 height 34
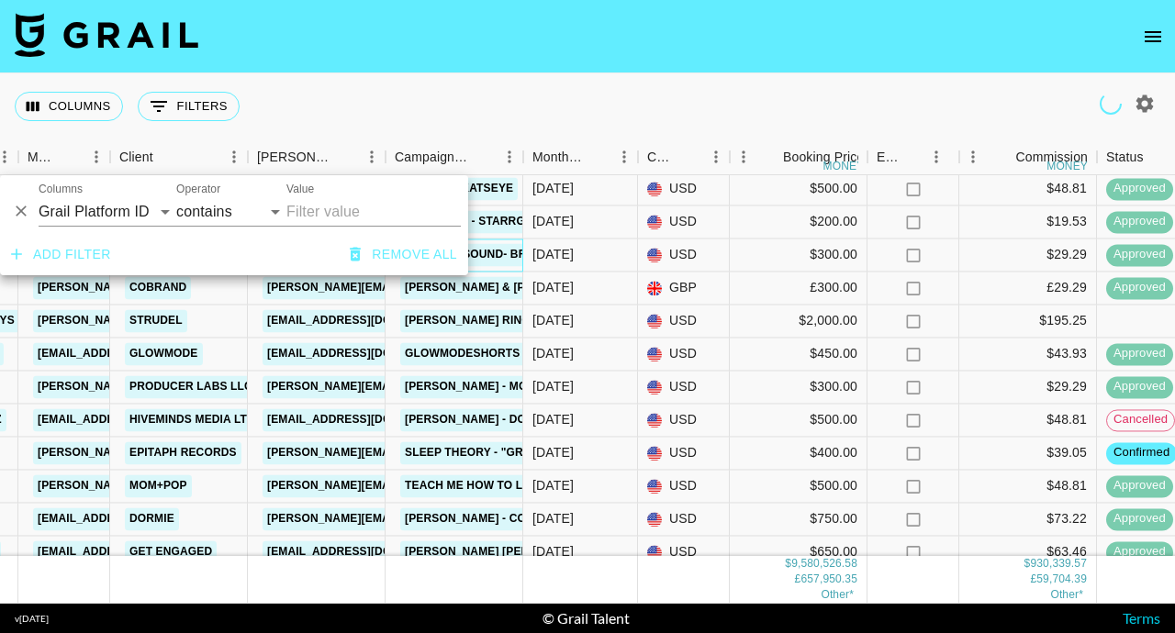
click at [385, 255] on div "original sound- Brenn" at bounding box center [454, 255] width 138 height 33
click at [363, 122] on div "Columns 0 Filters + Booking" at bounding box center [587, 106] width 1175 height 66
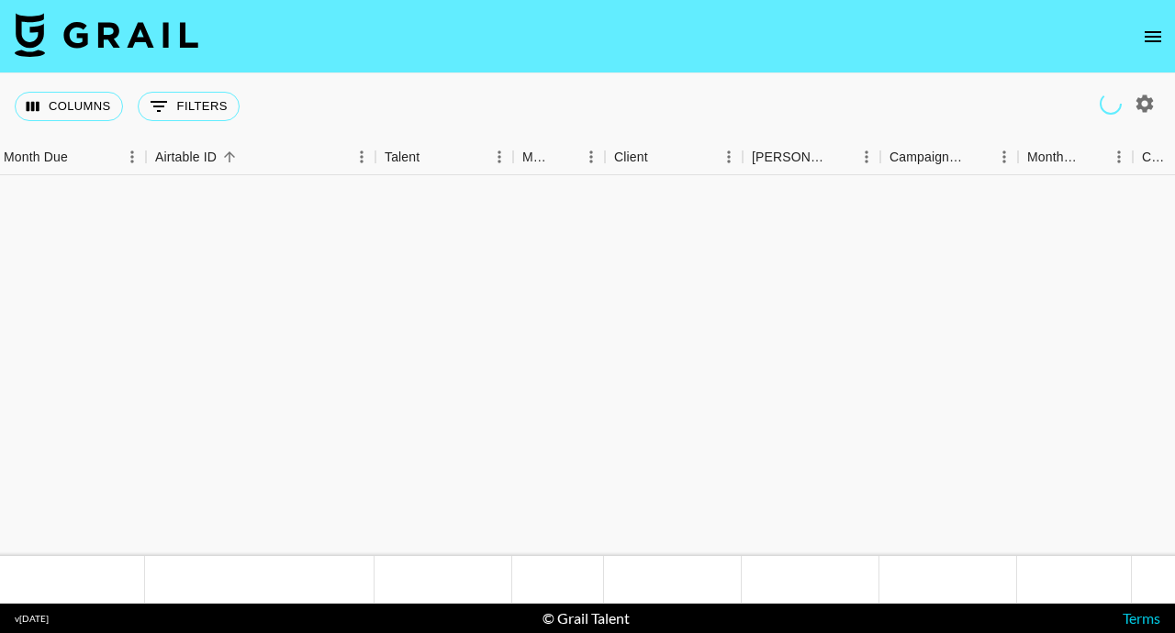
scroll to position [0, 6]
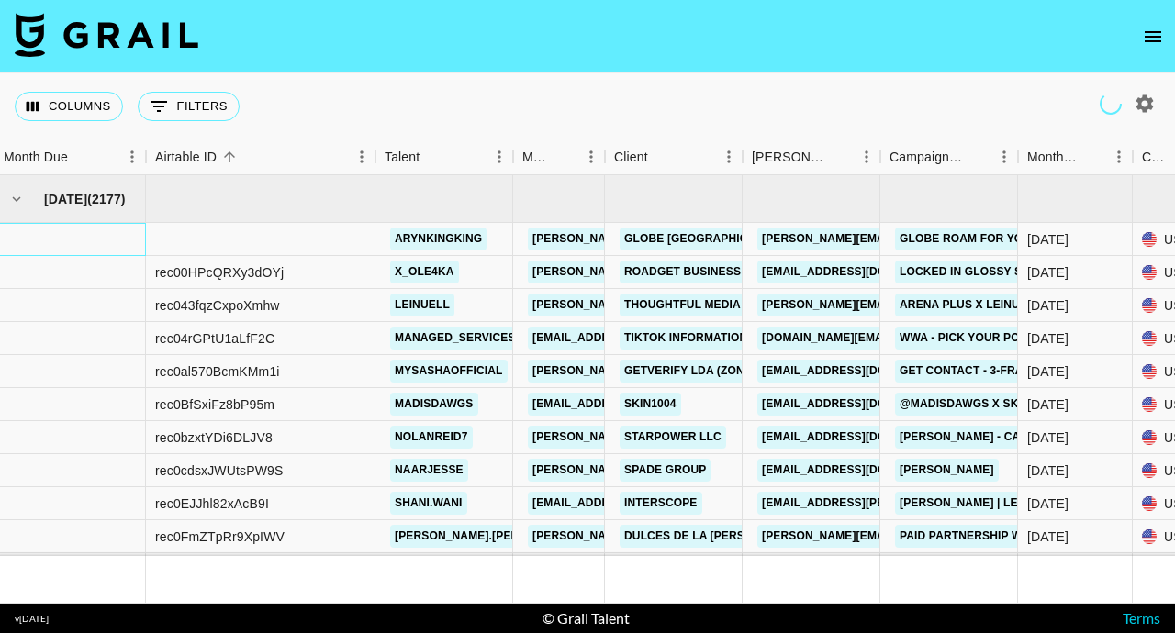
click at [91, 241] on div at bounding box center [69, 239] width 151 height 33
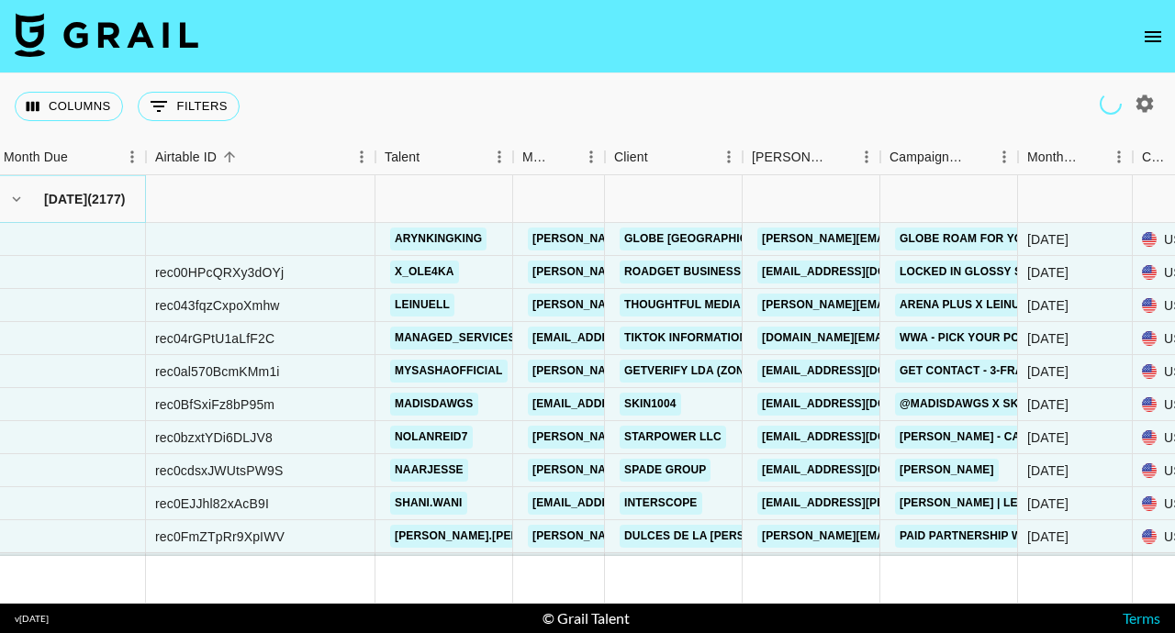
click at [19, 198] on icon "hide children" at bounding box center [16, 199] width 17 height 17
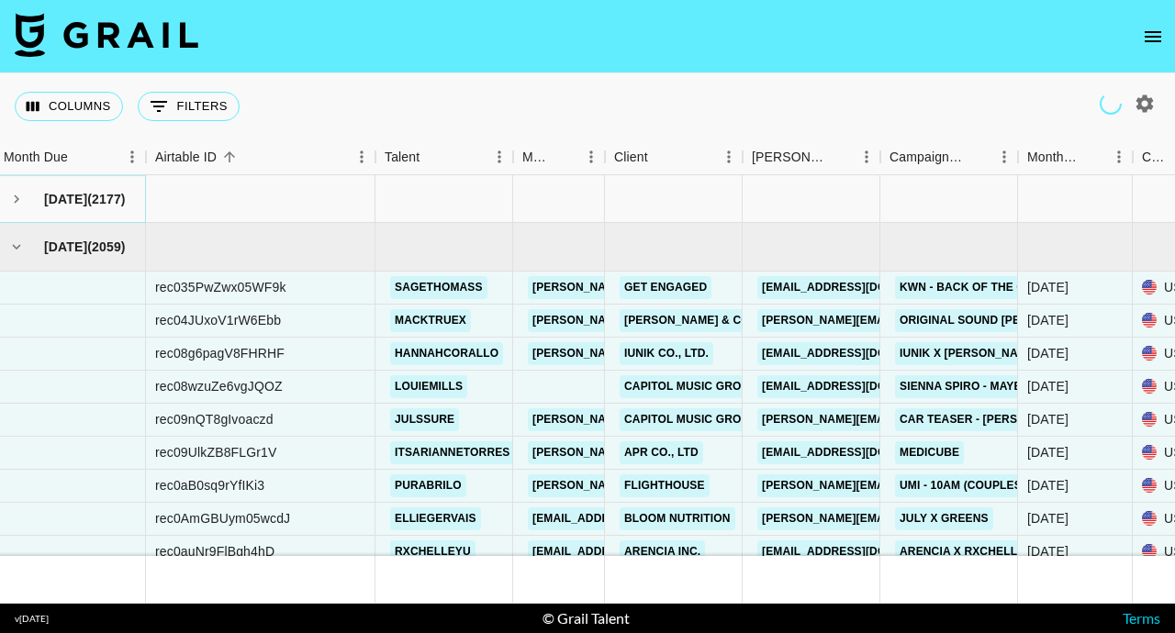
click at [19, 198] on icon "see children" at bounding box center [16, 199] width 17 height 17
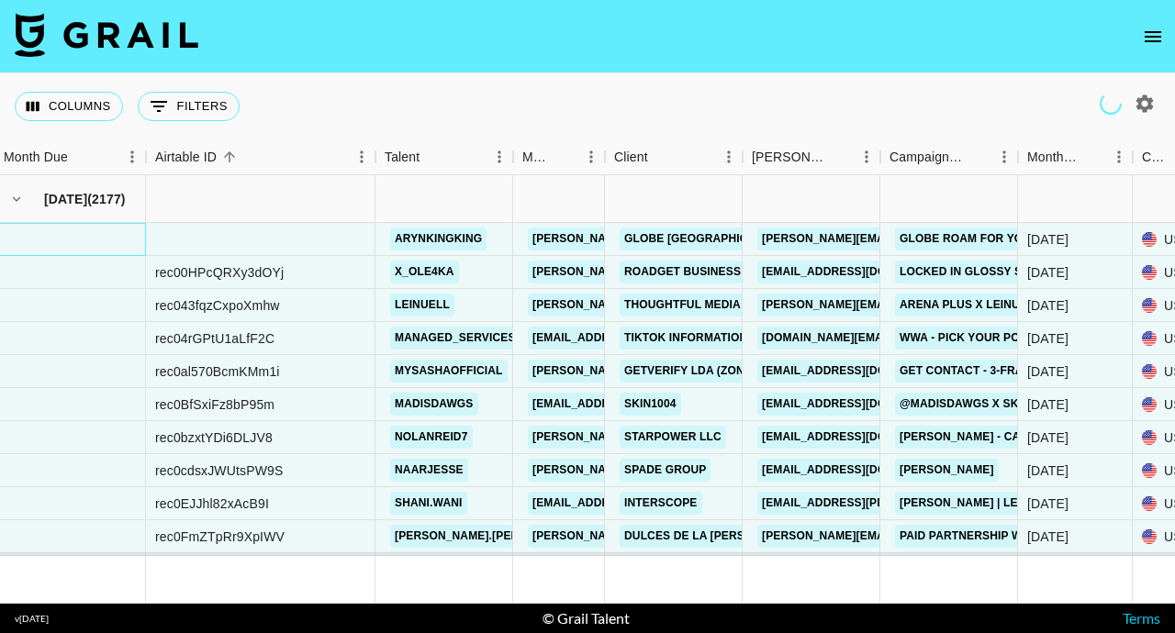
click at [107, 236] on div at bounding box center [69, 239] width 151 height 33
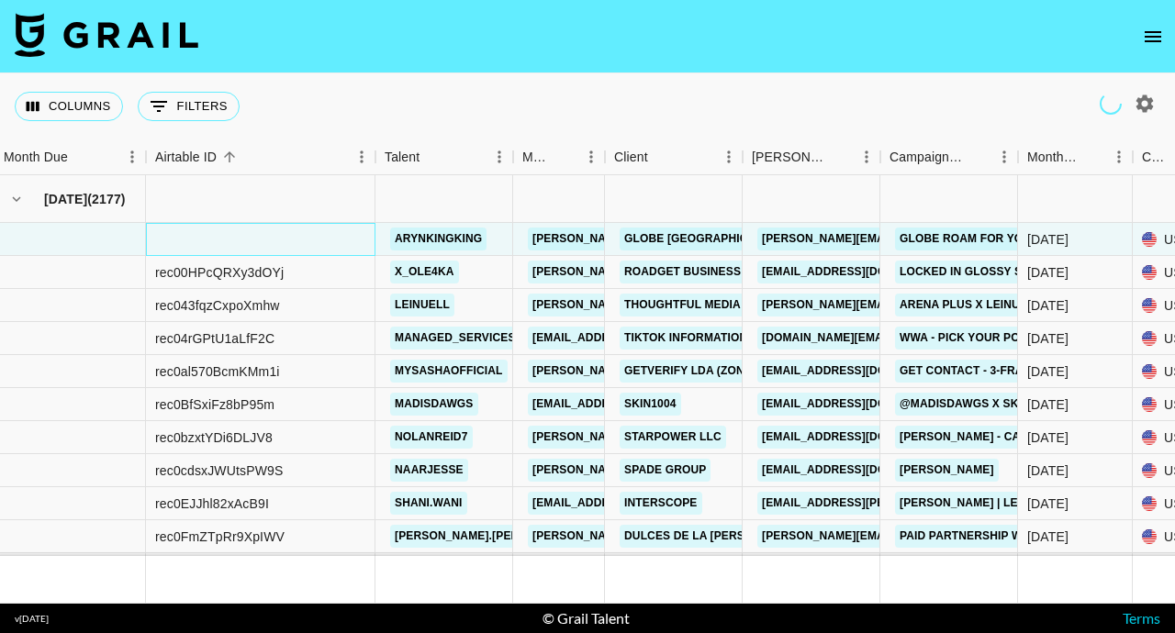
click at [229, 231] on div at bounding box center [260, 239] width 229 height 33
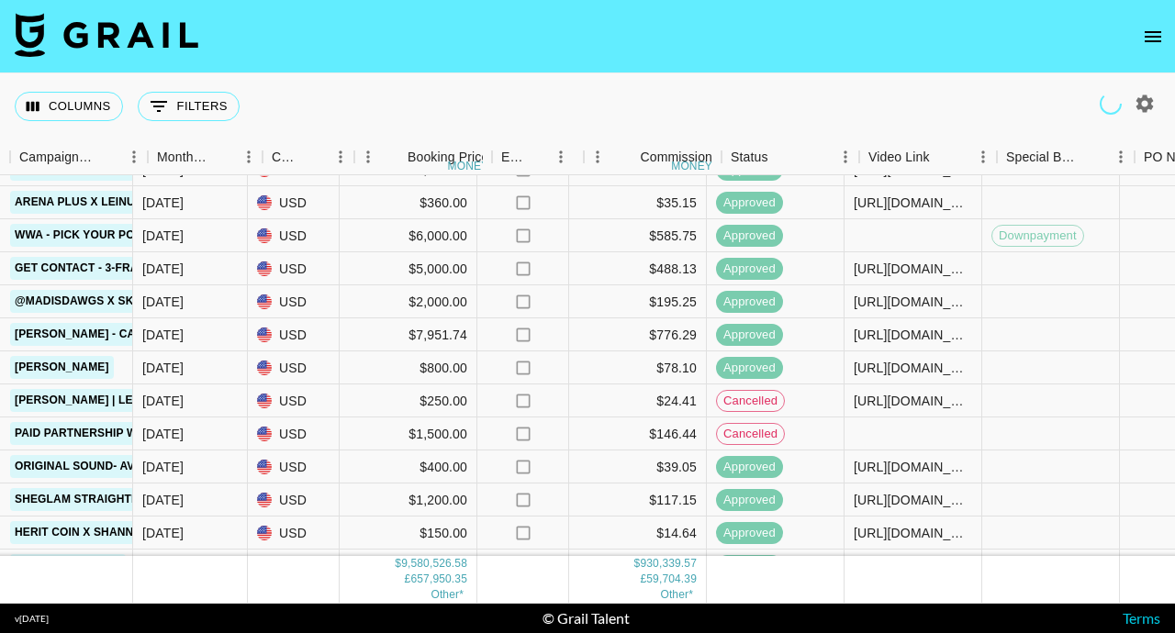
scroll to position [103, 842]
